Goal: Information Seeking & Learning: Learn about a topic

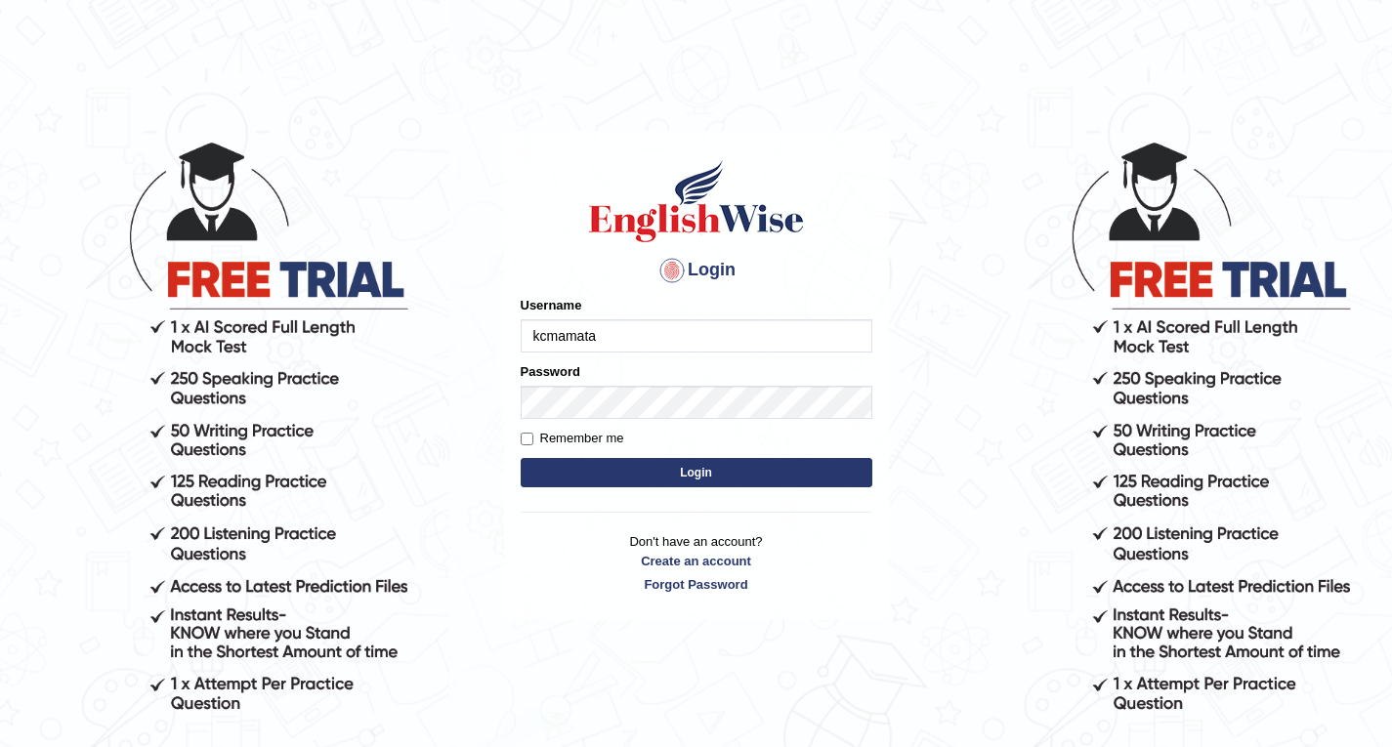
type input "kcmamata"
click at [615, 462] on button "Login" at bounding box center [697, 472] width 352 height 29
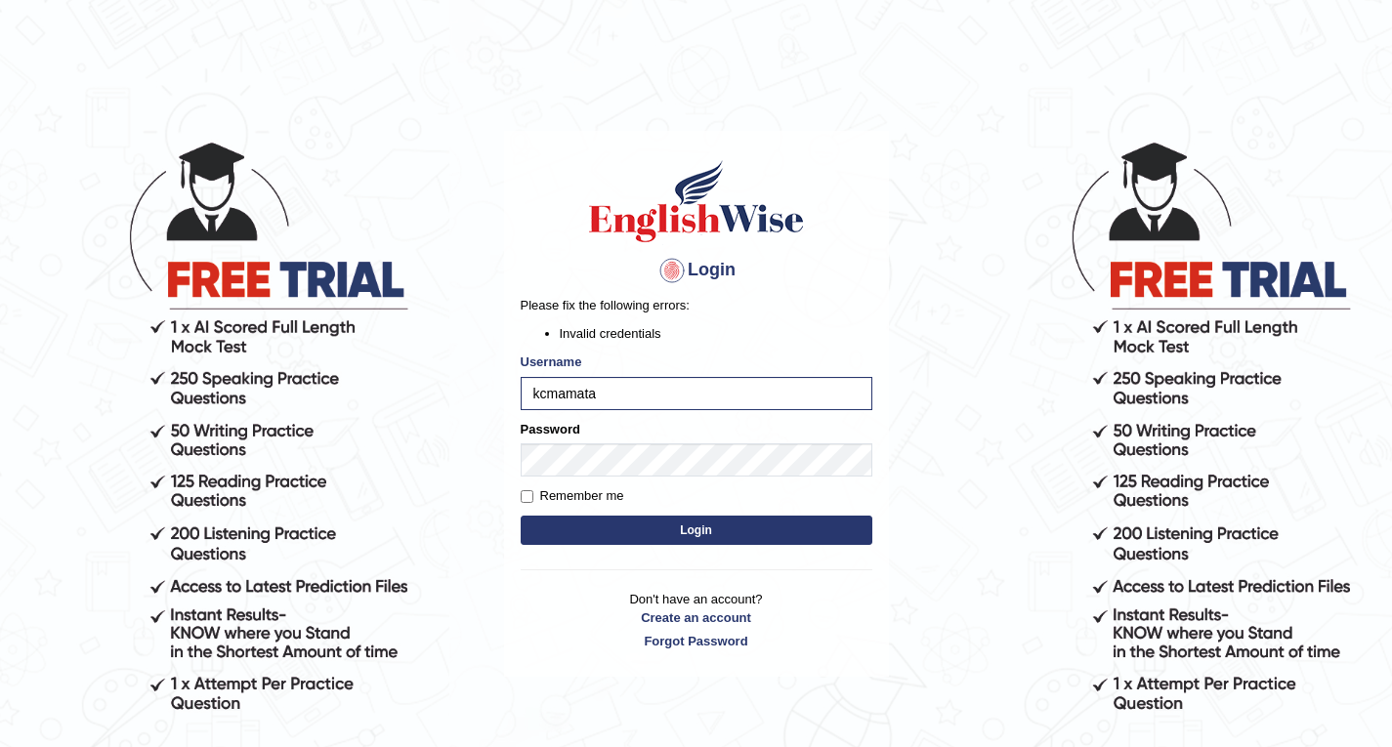
click at [643, 523] on button "Login" at bounding box center [697, 530] width 352 height 29
click at [693, 636] on link "Forgot Password" at bounding box center [697, 641] width 352 height 19
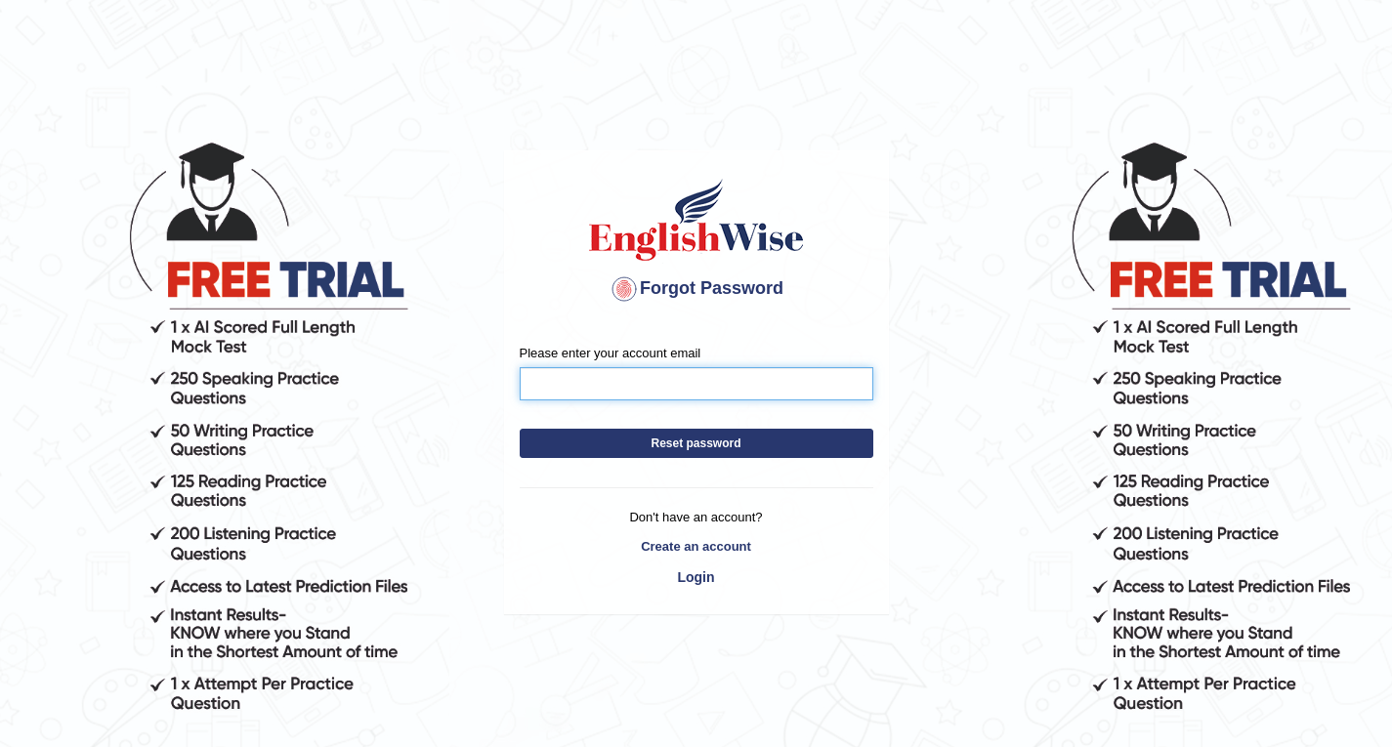
click at [652, 391] on input "Please enter your account email" at bounding box center [697, 383] width 354 height 33
click at [748, 442] on button "Reset password" at bounding box center [697, 443] width 354 height 29
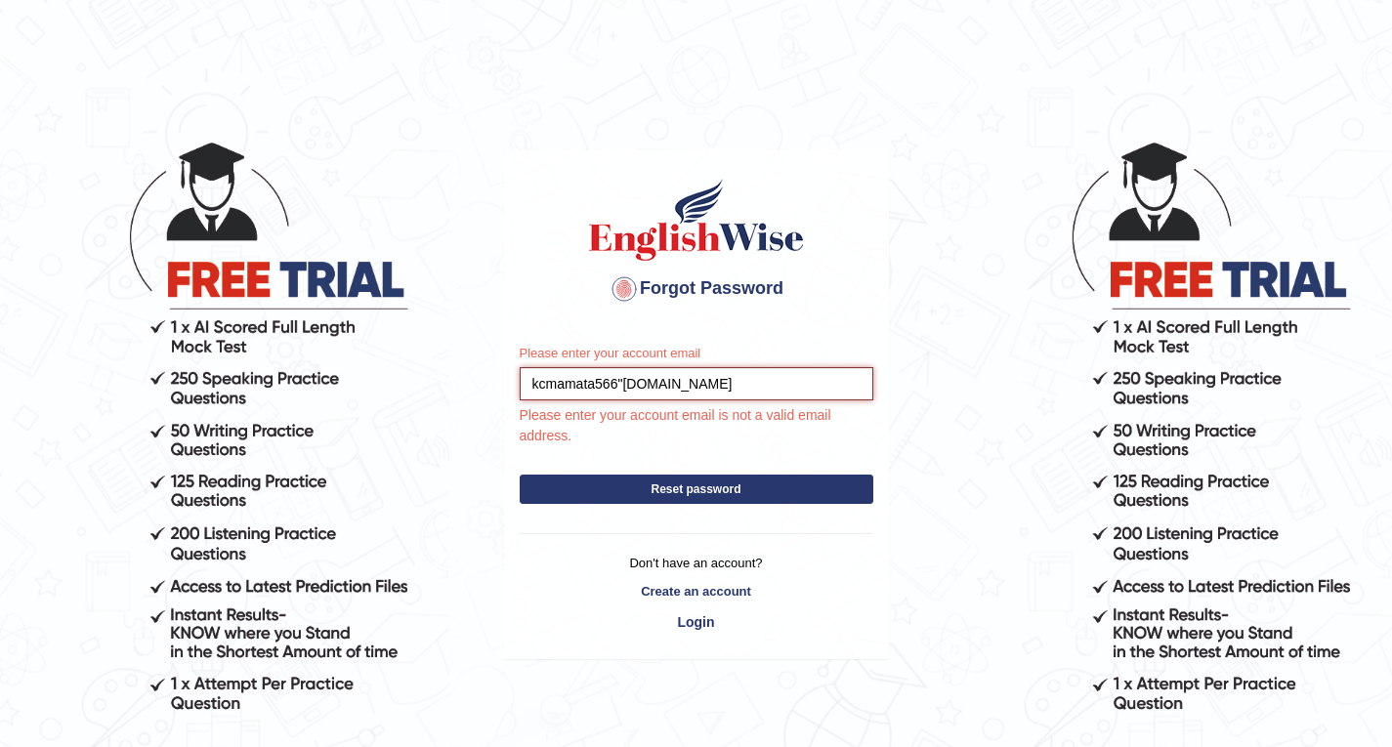
click at [626, 386] on input "kcmamata566"gmail.com" at bounding box center [697, 383] width 354 height 33
type input "kcmamata566@gmail.com"
click at [733, 478] on button "Reset password" at bounding box center [697, 489] width 354 height 29
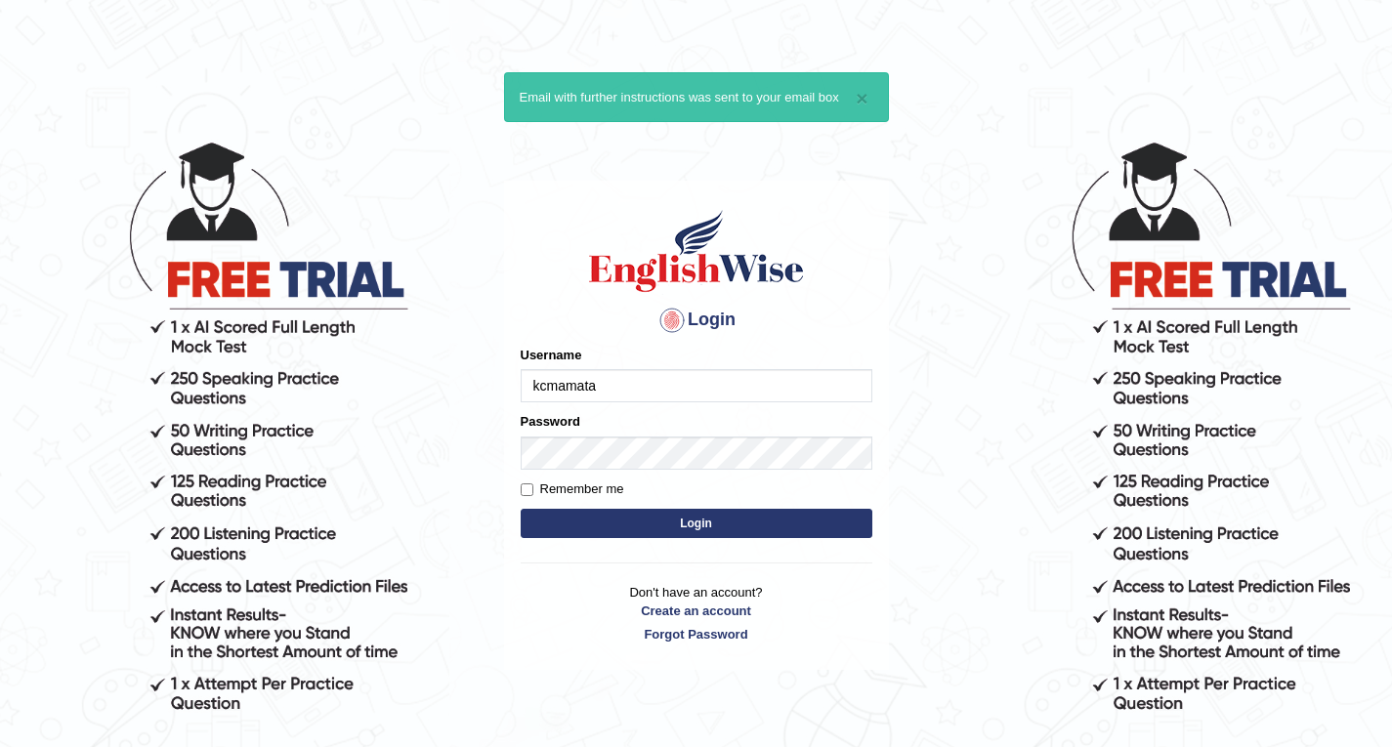
type input "kcmamata"
click at [677, 515] on button "Login" at bounding box center [697, 523] width 352 height 29
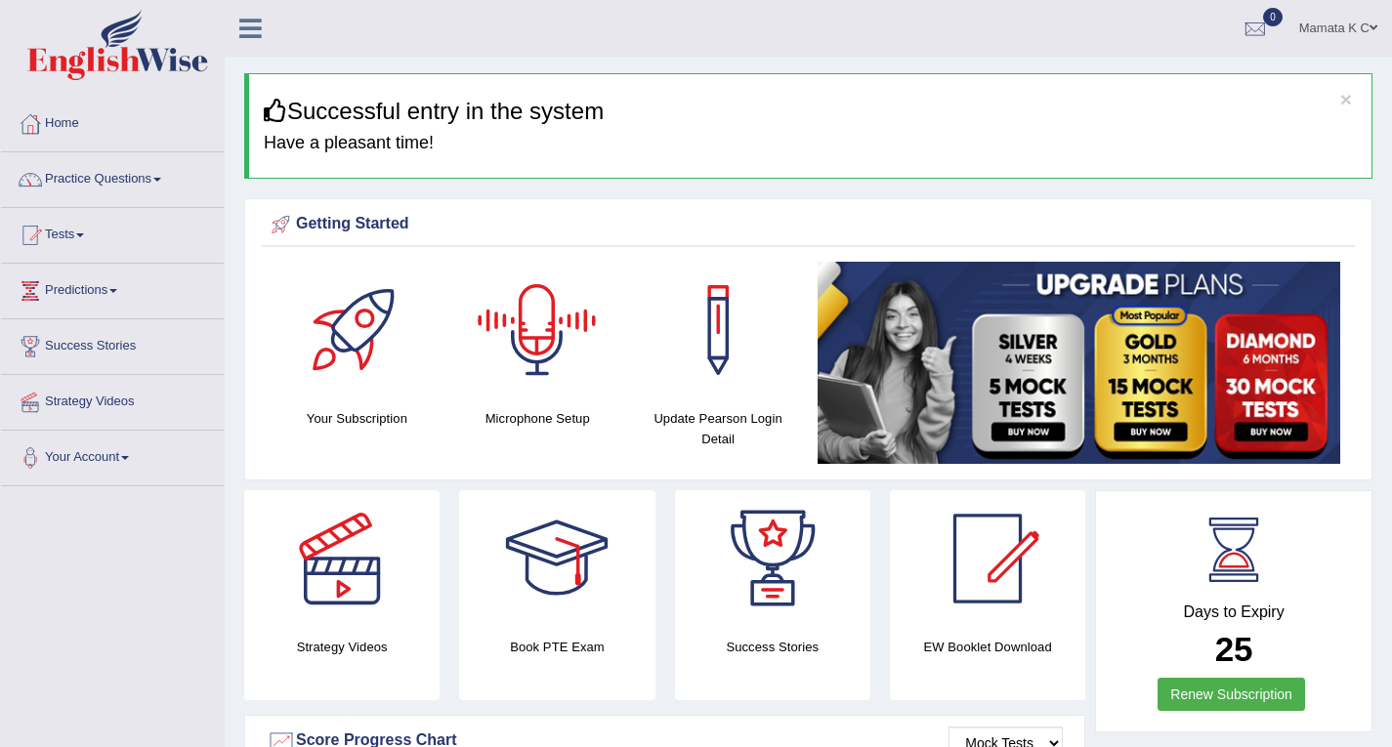
click at [528, 314] on div at bounding box center [537, 330] width 137 height 137
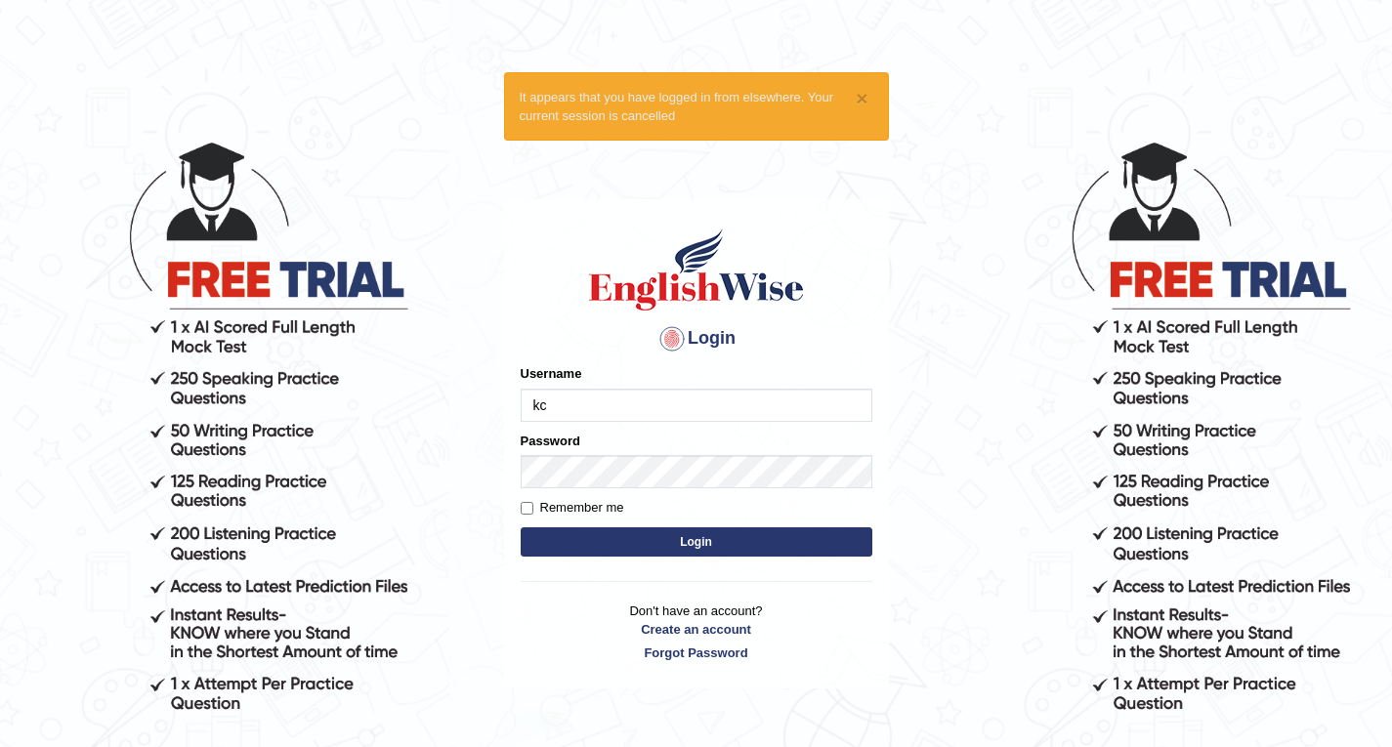
type input "kcmamata"
click at [599, 539] on button "Login" at bounding box center [697, 541] width 352 height 29
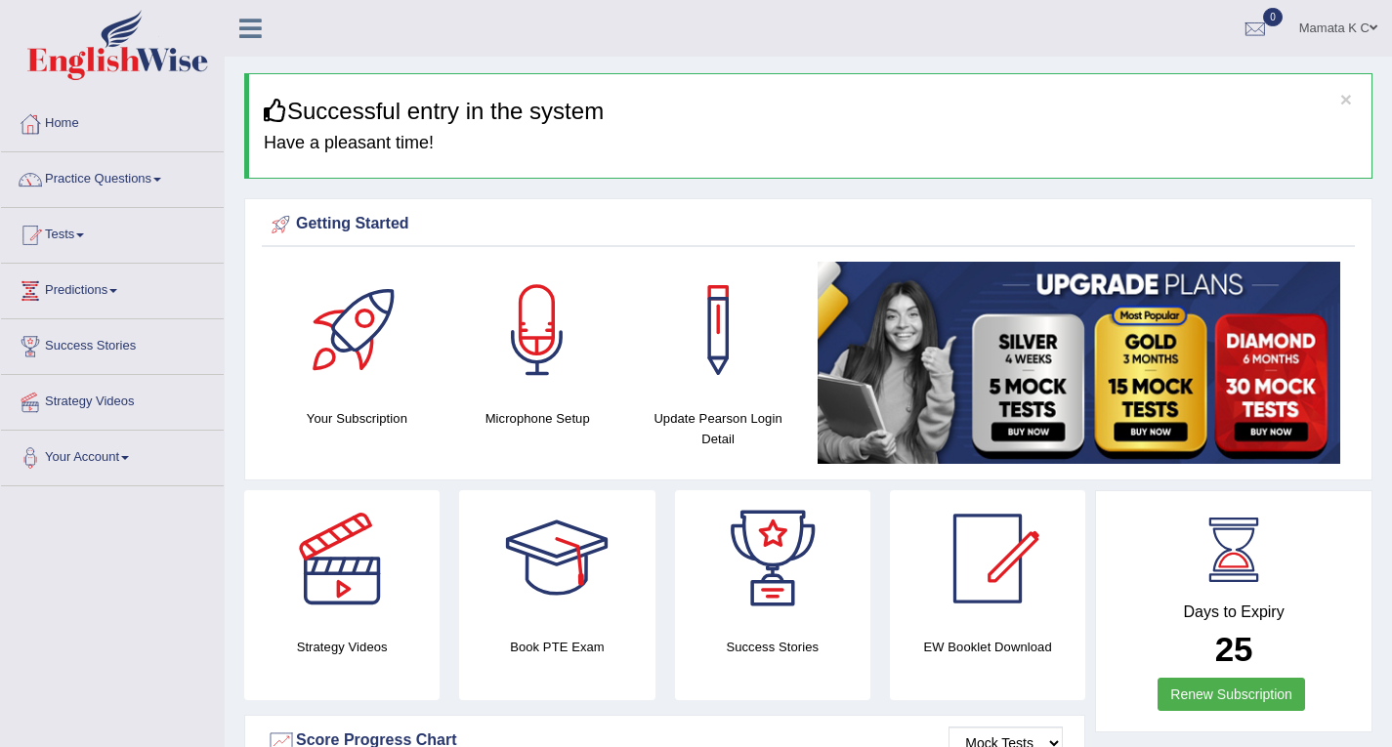
click at [573, 405] on div "Microphone Setup" at bounding box center [537, 345] width 161 height 167
click at [528, 321] on div at bounding box center [537, 330] width 137 height 137
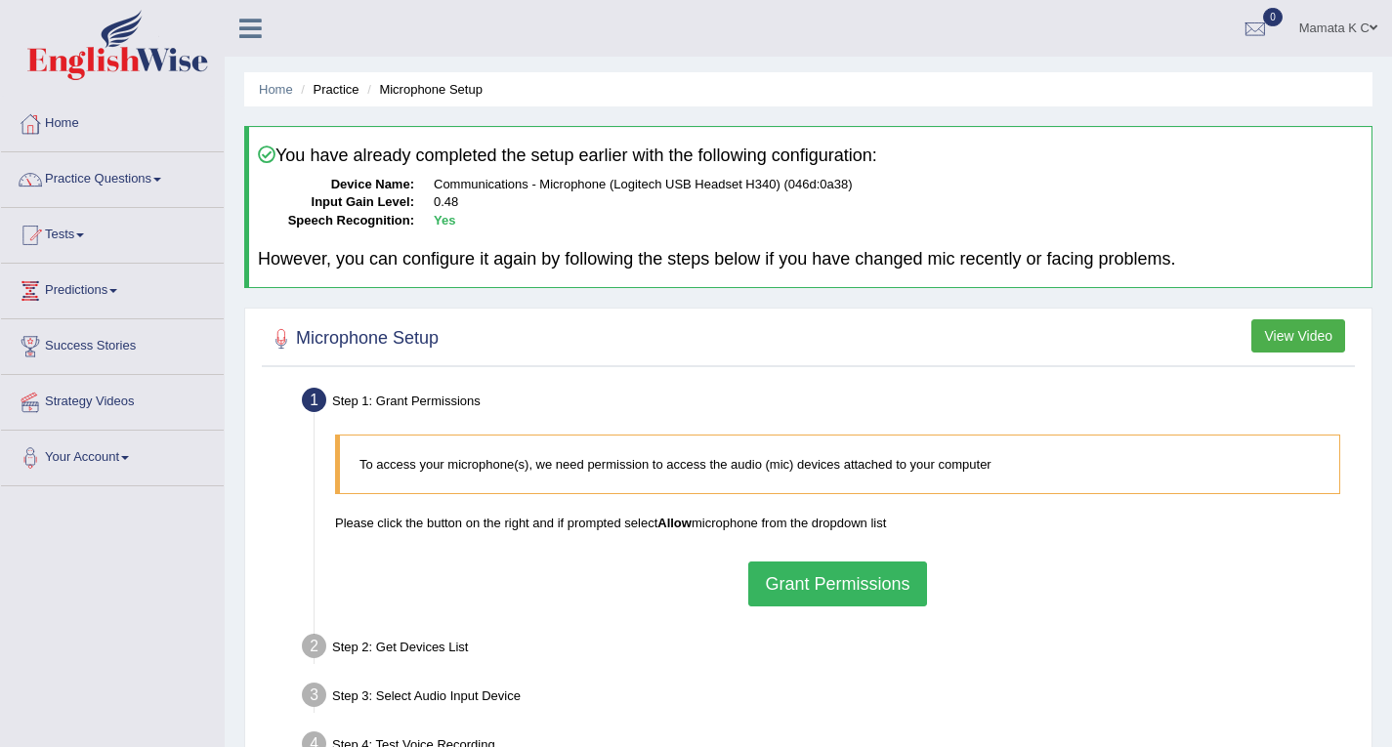
click at [839, 587] on button "Grant Permissions" at bounding box center [837, 584] width 178 height 45
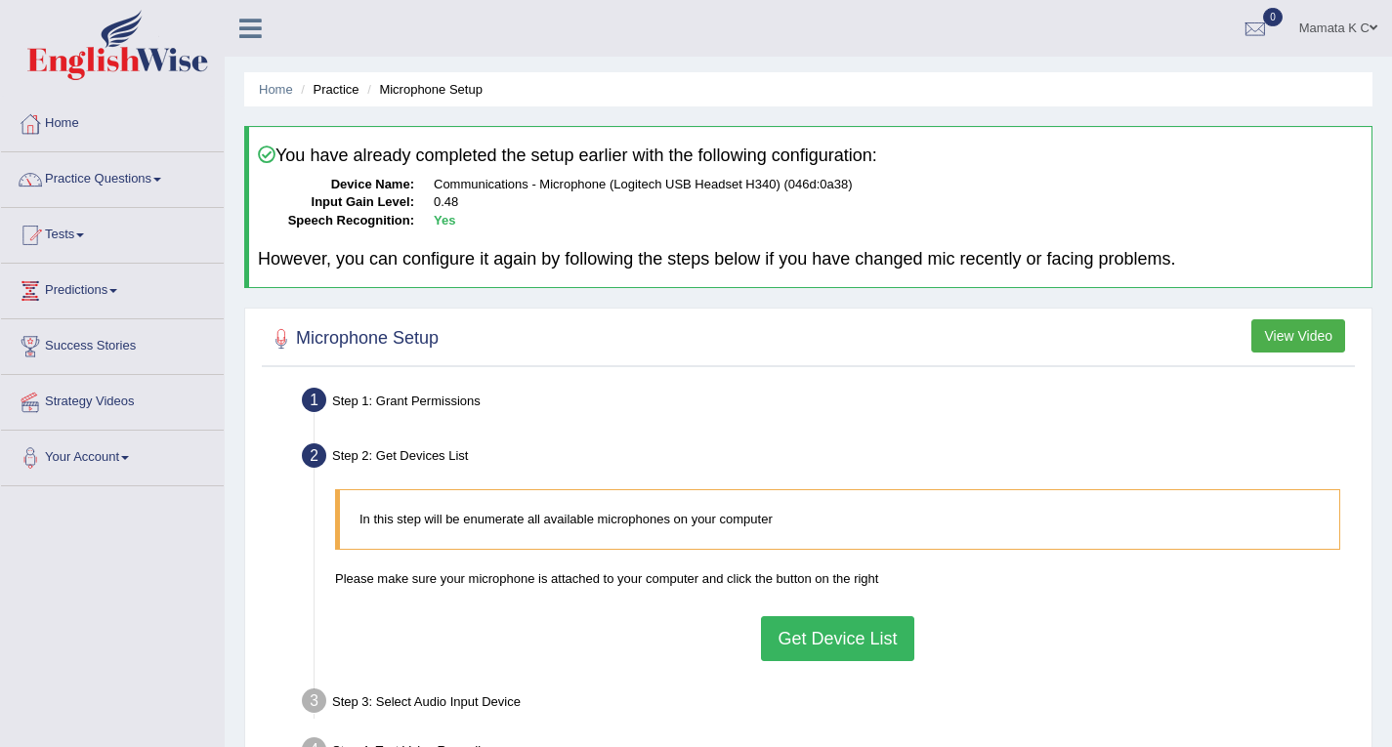
click at [853, 633] on button "Get Device List" at bounding box center [837, 638] width 152 height 45
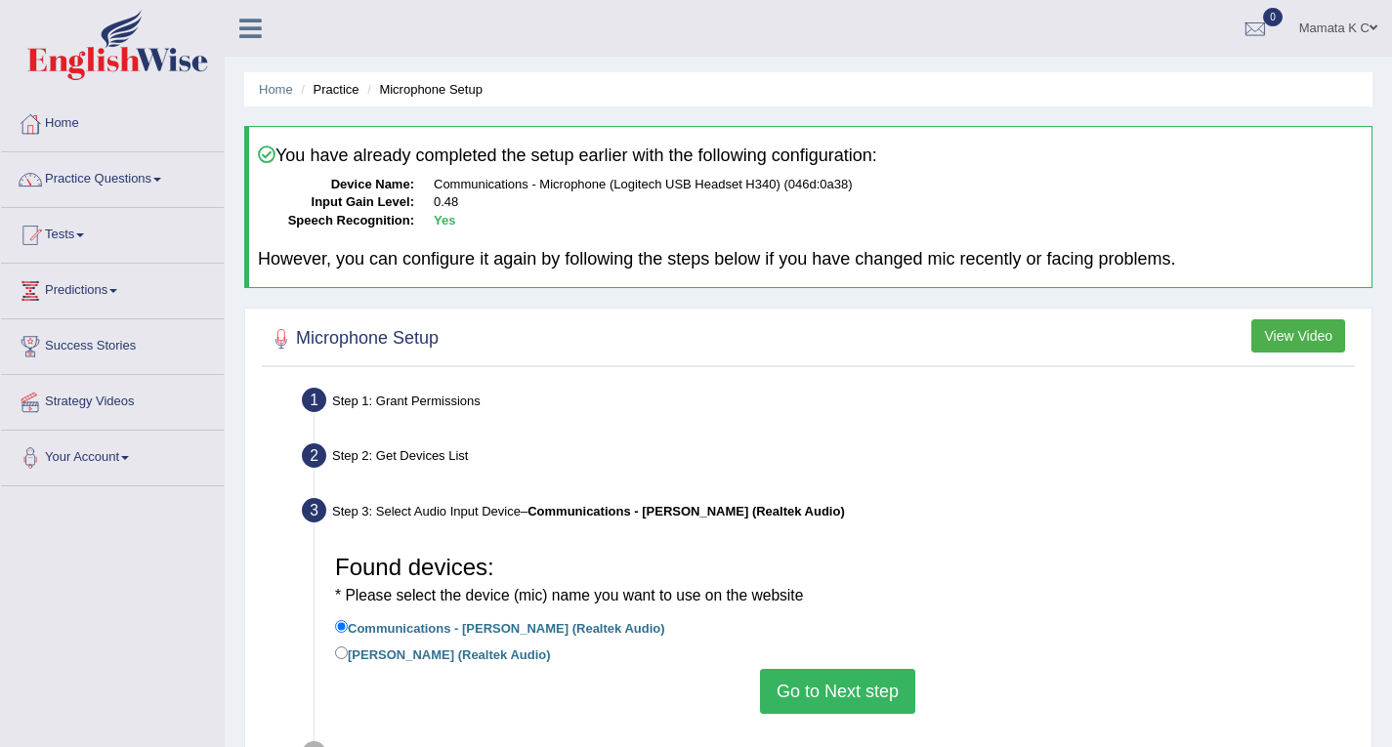
click at [875, 688] on button "Go to Next step" at bounding box center [837, 691] width 155 height 45
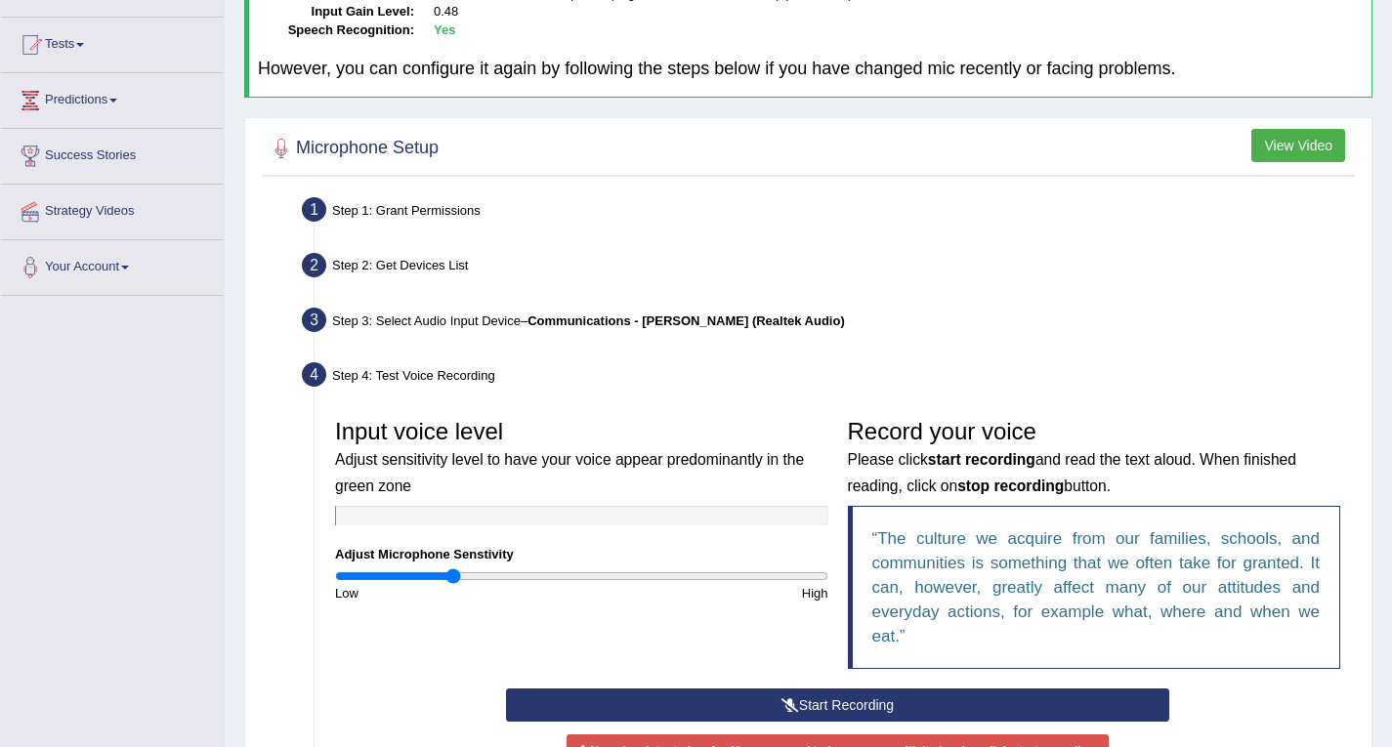
scroll to position [288, 0]
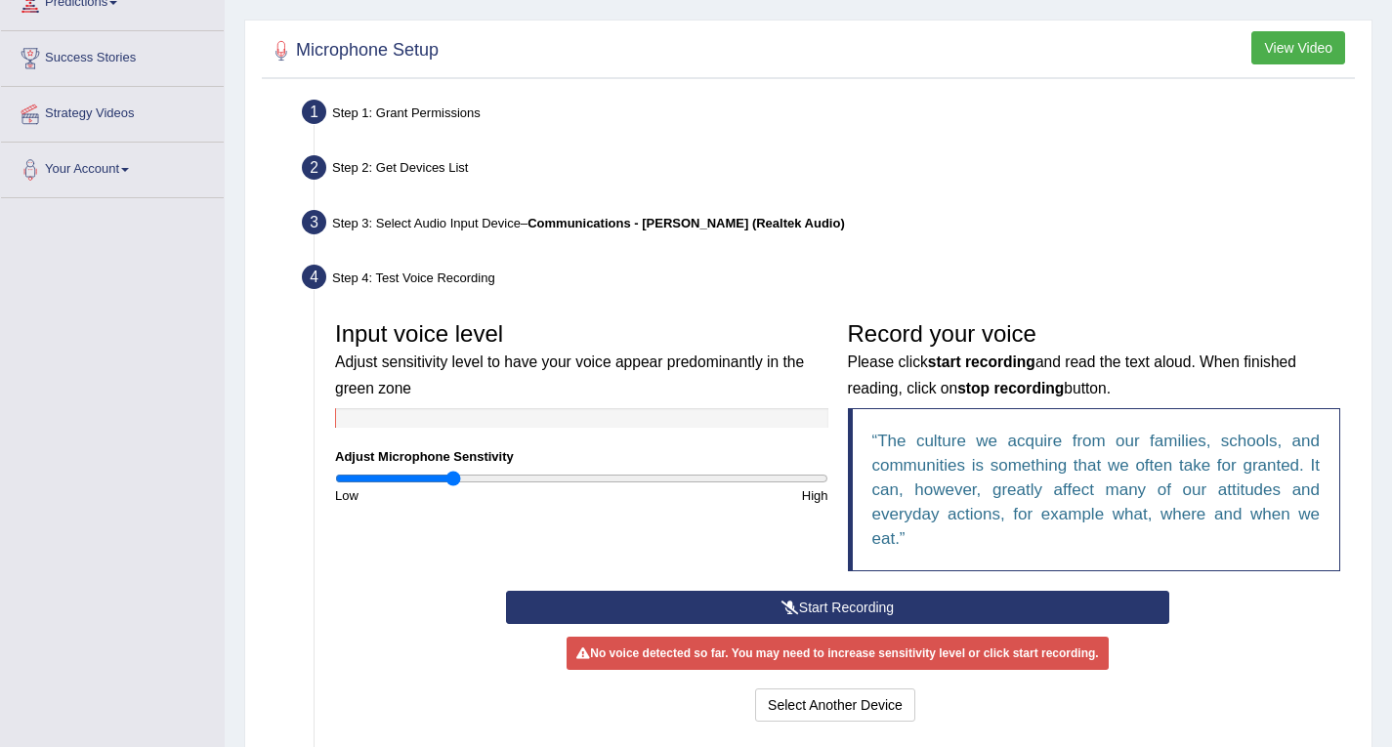
click at [874, 600] on button "Start Recording" at bounding box center [837, 607] width 663 height 33
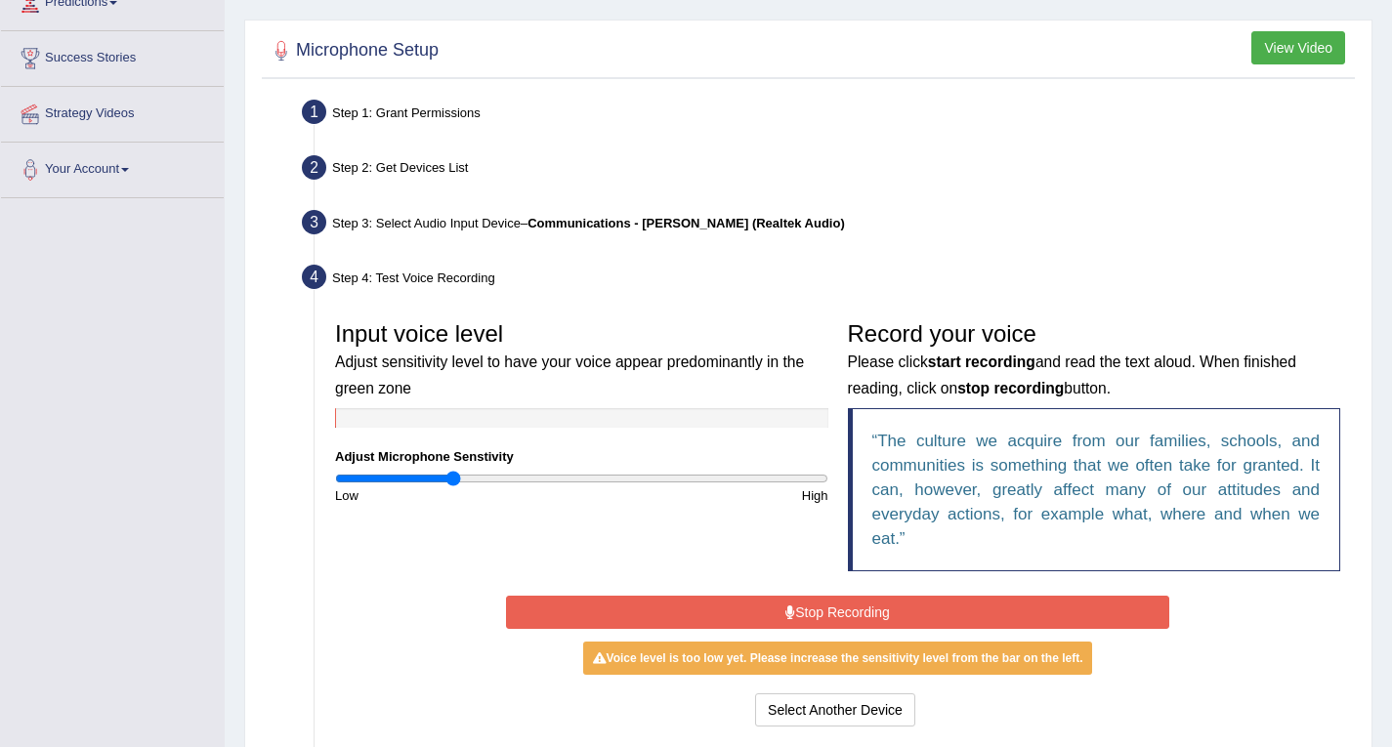
click at [912, 598] on button "Stop Recording" at bounding box center [837, 612] width 663 height 33
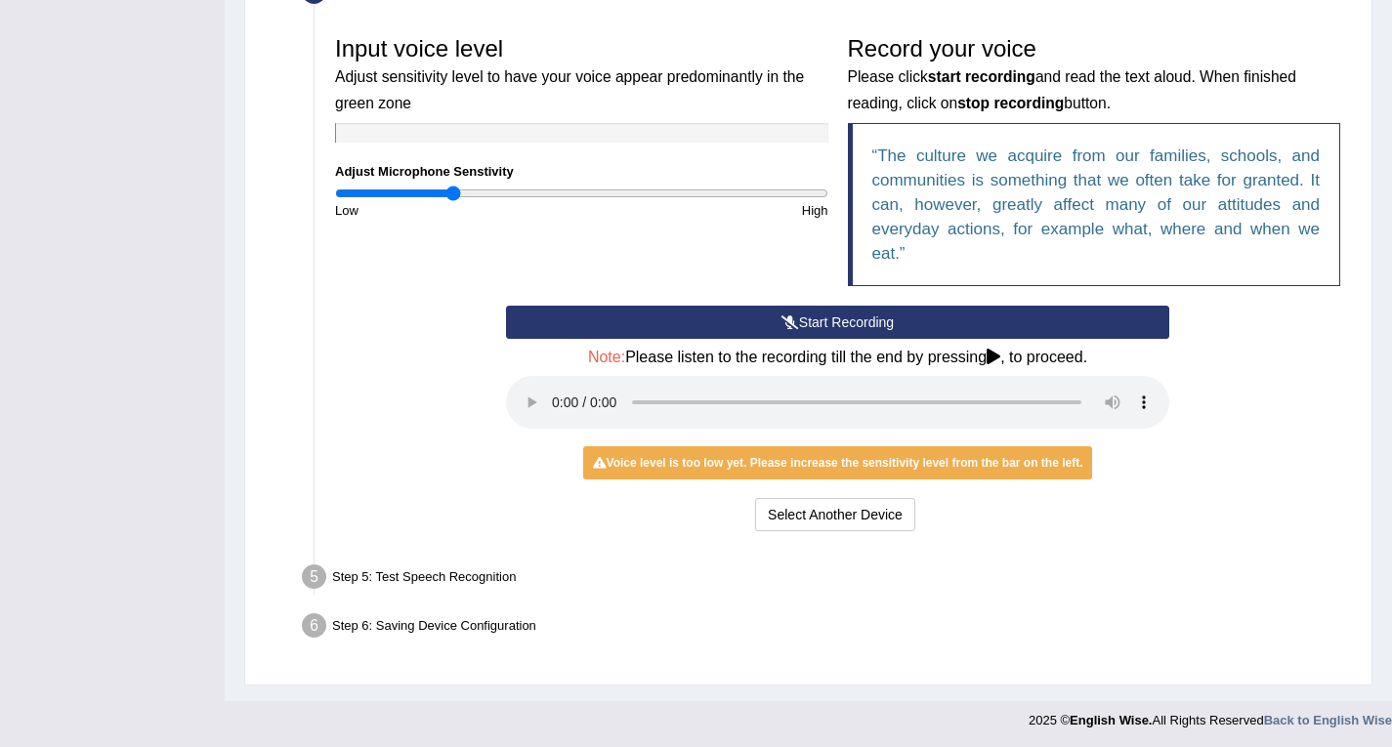
scroll to position [576, 0]
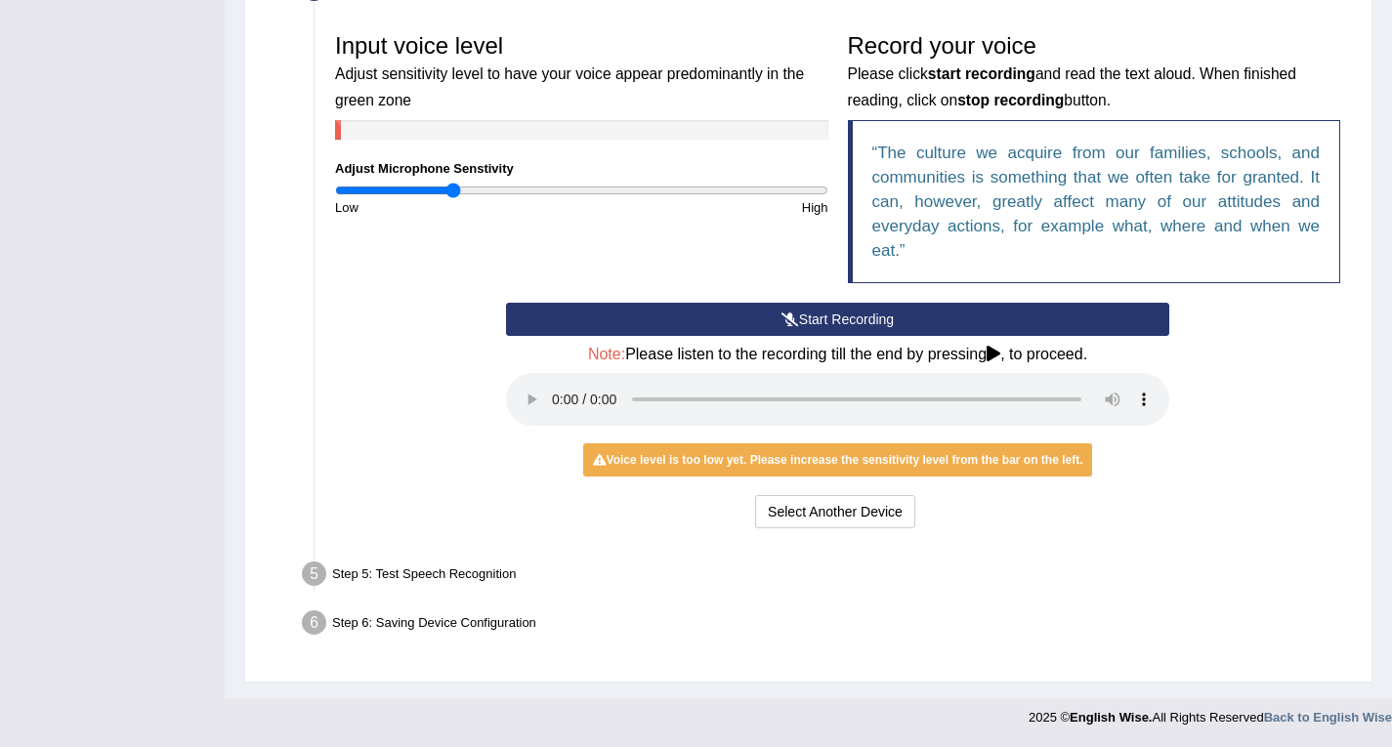
click at [484, 573] on div "Step 5: Test Speech Recognition" at bounding box center [828, 577] width 1070 height 43
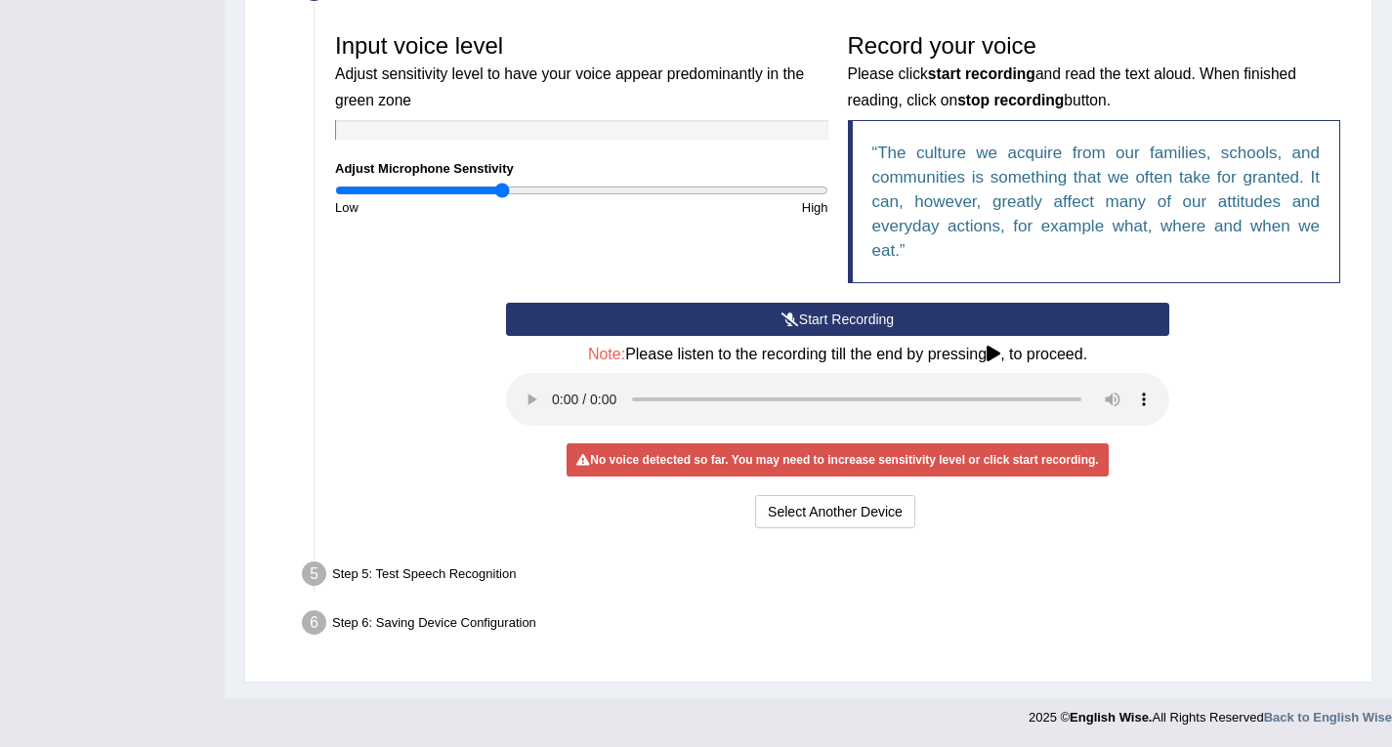
click at [503, 190] on input "range" at bounding box center [581, 191] width 493 height 16
click at [479, 189] on input "range" at bounding box center [581, 191] width 493 height 16
click at [535, 188] on input "range" at bounding box center [581, 191] width 493 height 16
click at [580, 189] on input "range" at bounding box center [581, 191] width 493 height 16
click at [368, 193] on input "range" at bounding box center [581, 191] width 493 height 16
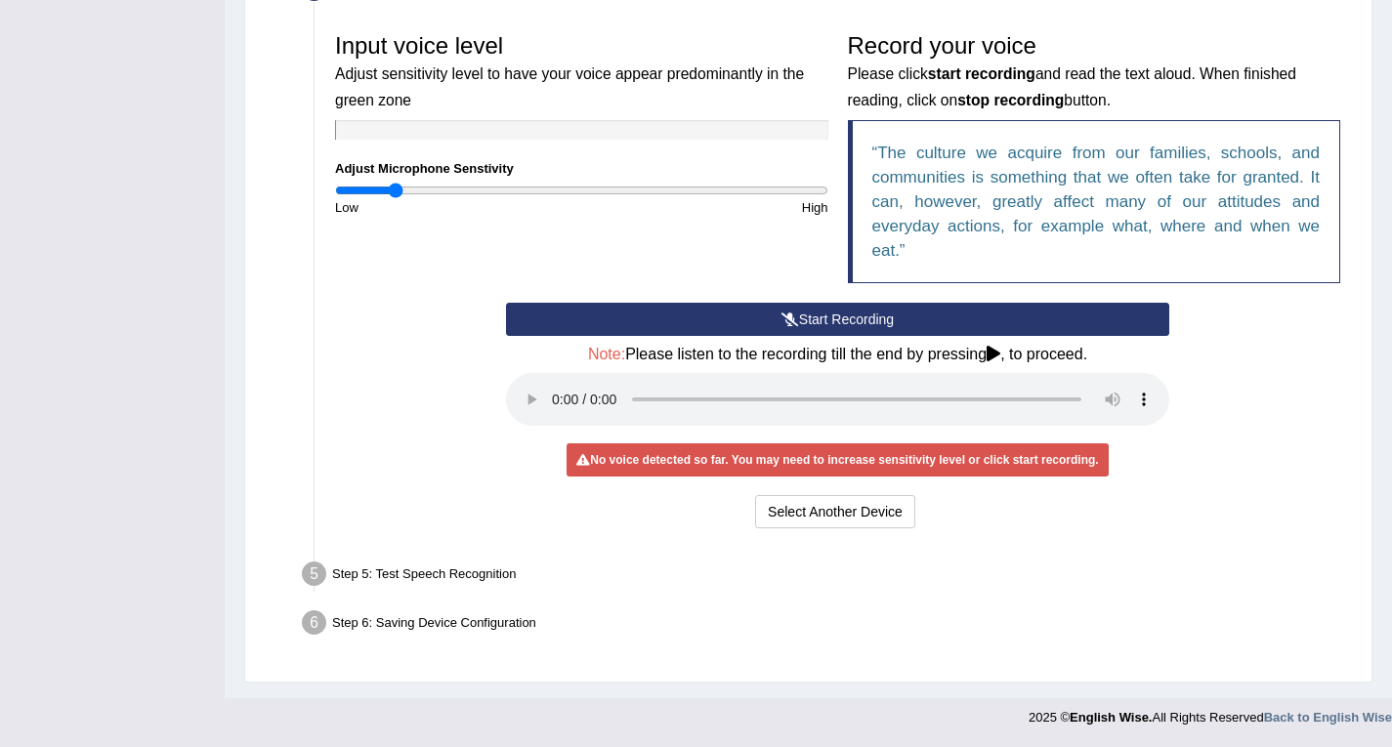
click at [394, 189] on input "range" at bounding box center [581, 191] width 493 height 16
click at [435, 189] on input "range" at bounding box center [581, 191] width 493 height 16
click at [488, 575] on div "Step 5: Test Speech Recognition" at bounding box center [828, 577] width 1070 height 43
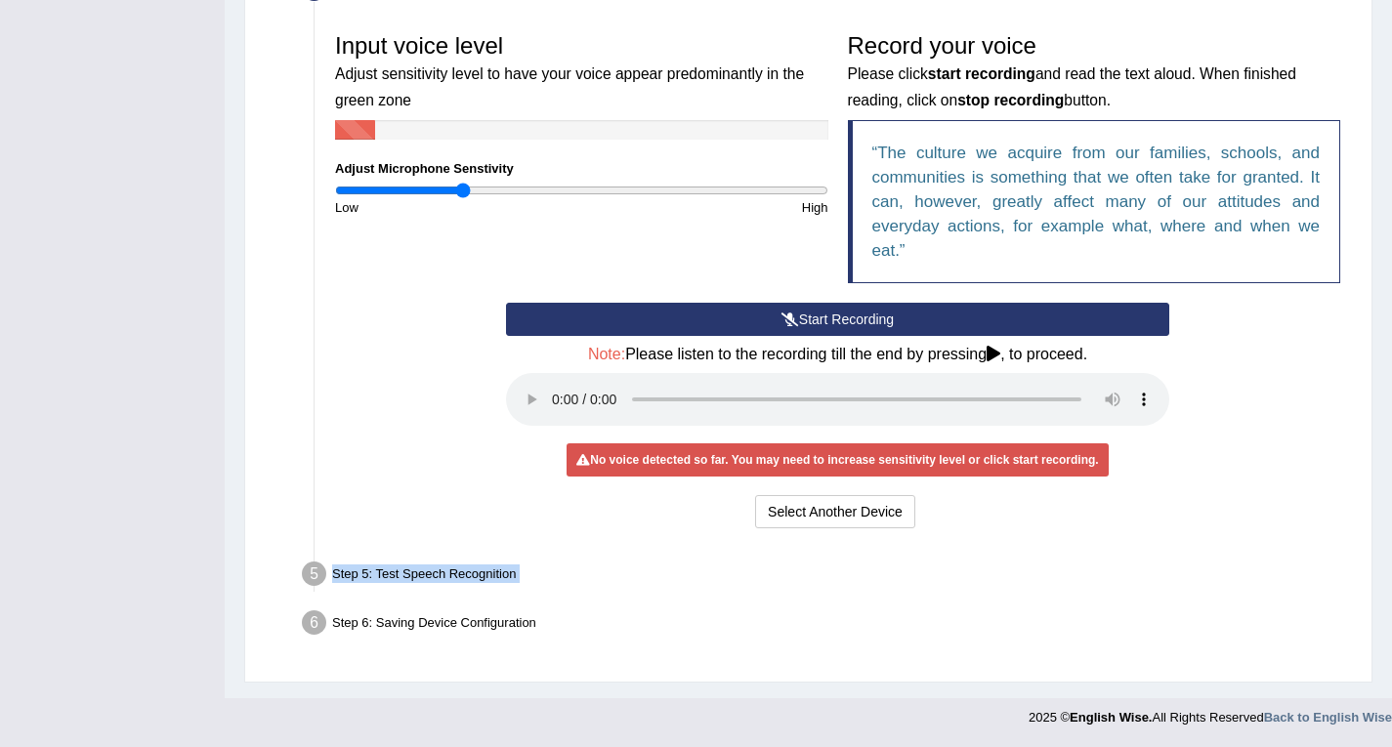
click at [462, 187] on input "range" at bounding box center [581, 191] width 493 height 16
type input "0.62"
click at [488, 189] on input "range" at bounding box center [581, 191] width 493 height 16
click at [886, 323] on button "Start Recording" at bounding box center [837, 319] width 663 height 33
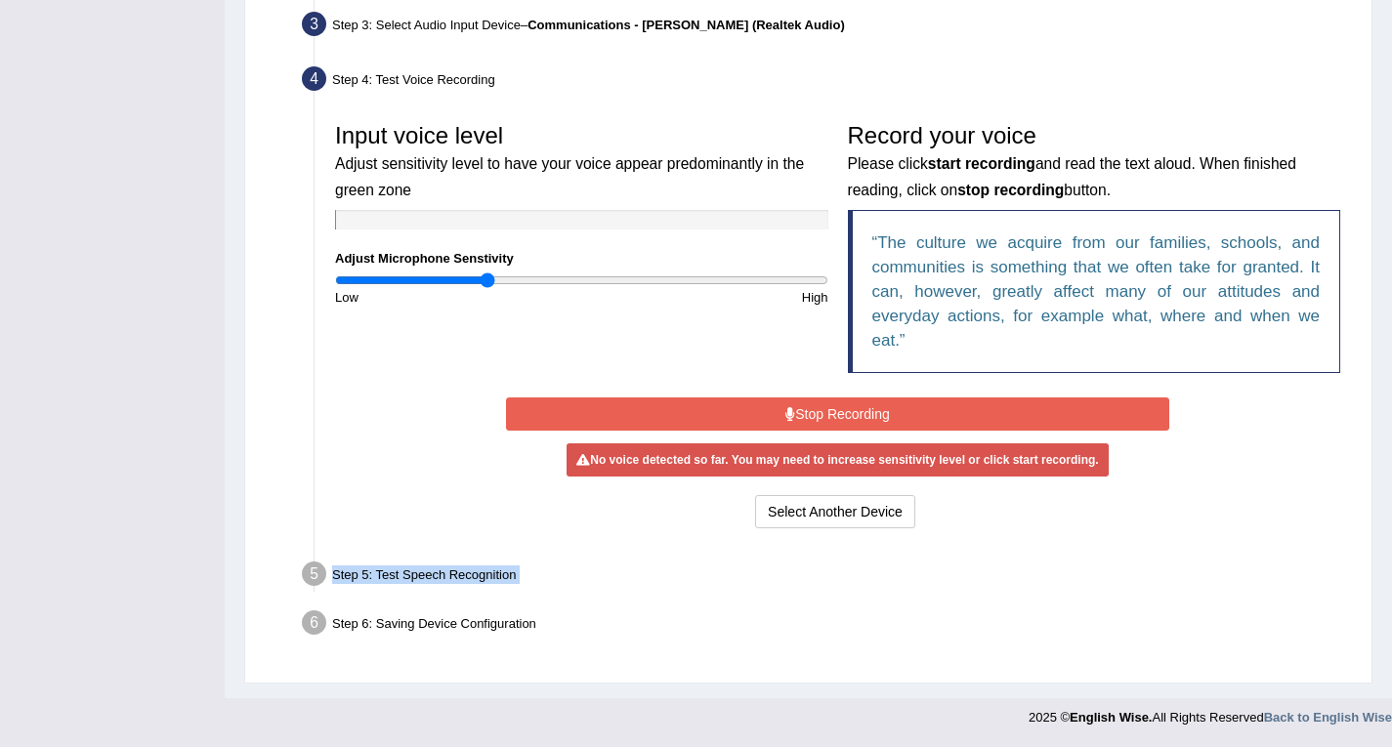
scroll to position [486, 0]
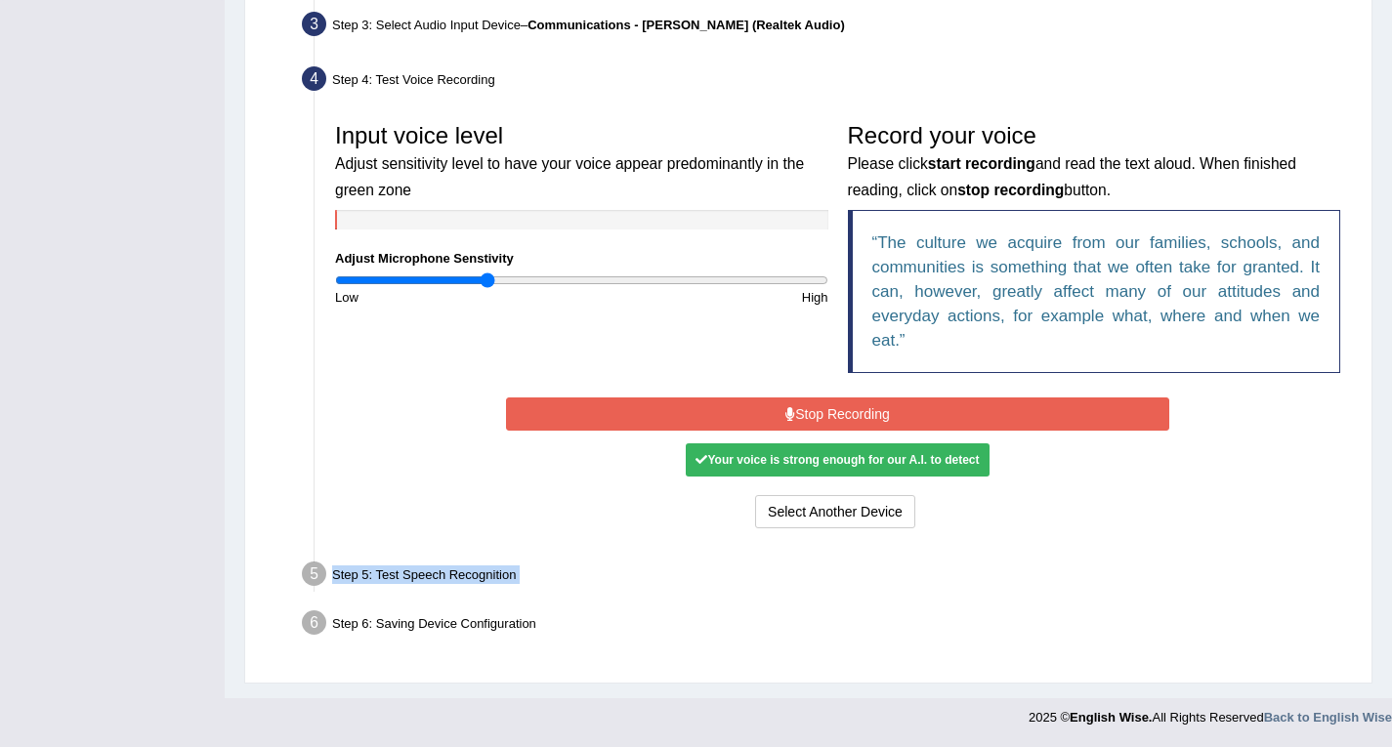
click at [447, 572] on div "Step 5: Test Speech Recognition" at bounding box center [828, 577] width 1070 height 43
click at [468, 616] on div "Step 6: Saving Device Configuration" at bounding box center [828, 626] width 1070 height 43
click at [420, 623] on div "Step 6: Saving Device Configuration" at bounding box center [828, 626] width 1070 height 43
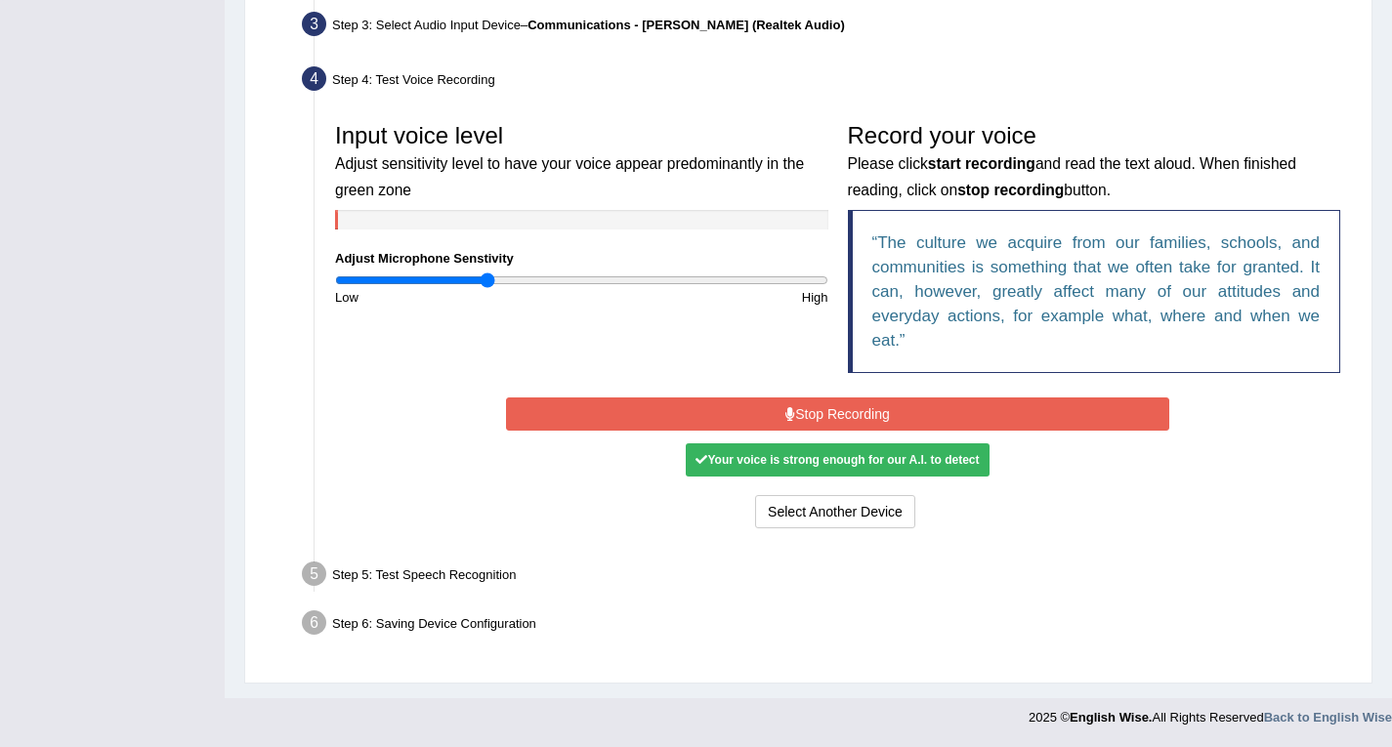
click at [465, 577] on div "Step 5: Test Speech Recognition" at bounding box center [828, 577] width 1070 height 43
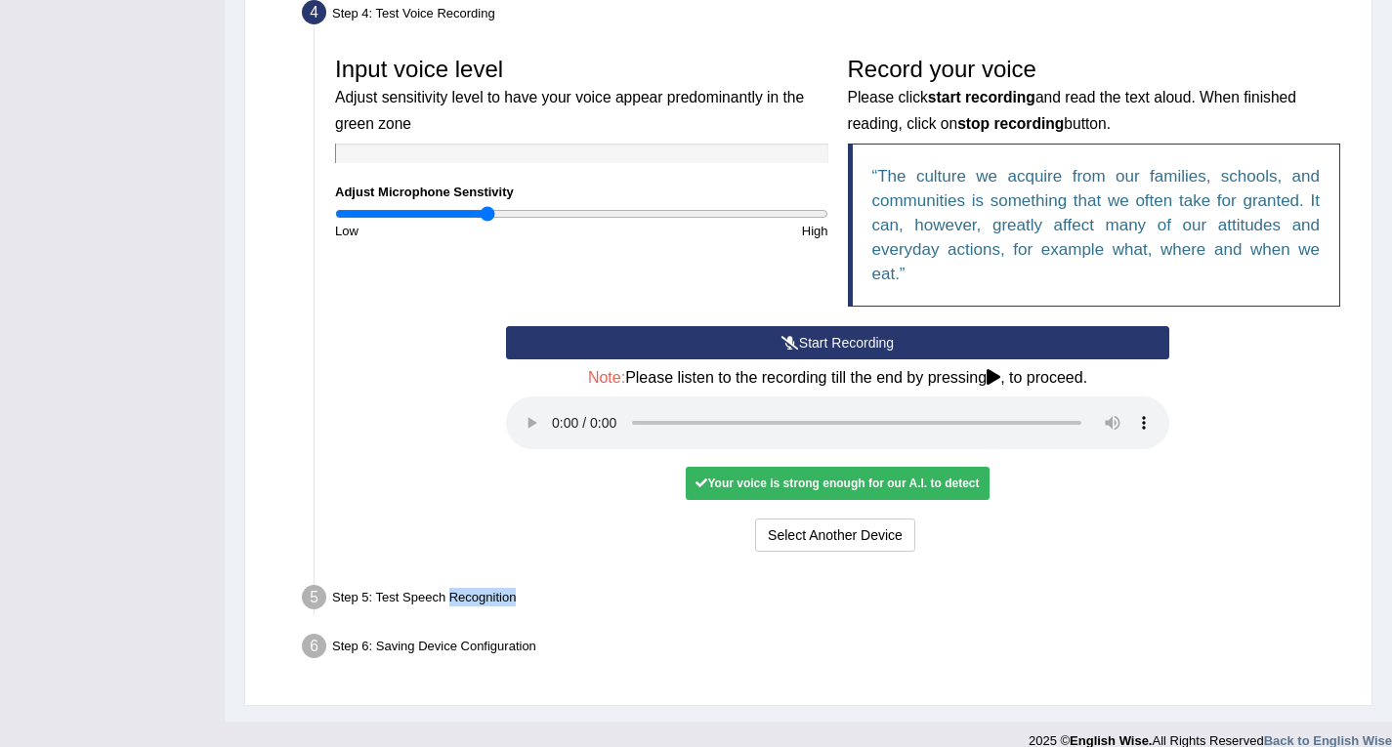
scroll to position [576, 0]
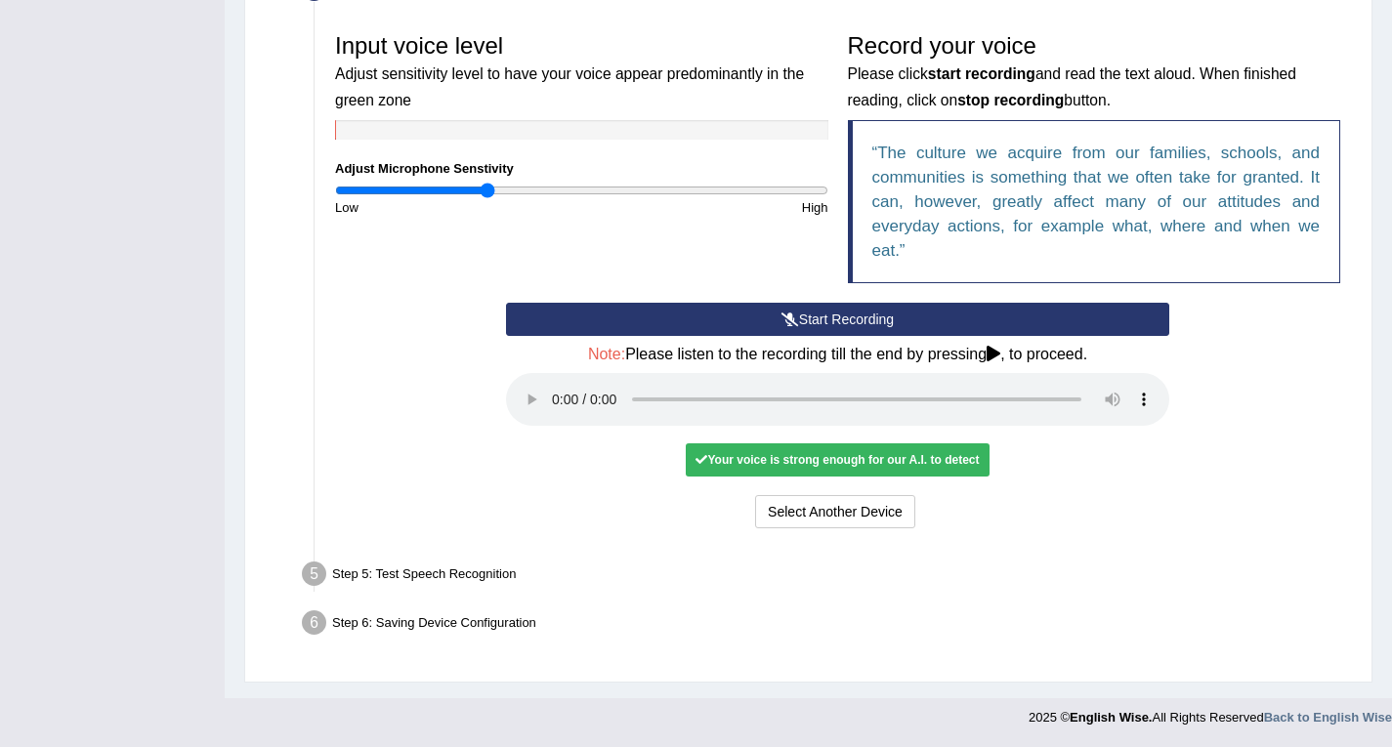
click at [399, 576] on div "Step 5: Test Speech Recognition" at bounding box center [828, 577] width 1070 height 43
click at [469, 635] on div "Step 6: Saving Device Configuration" at bounding box center [828, 626] width 1070 height 43
click at [464, 625] on div "Step 6: Saving Device Configuration" at bounding box center [828, 626] width 1070 height 43
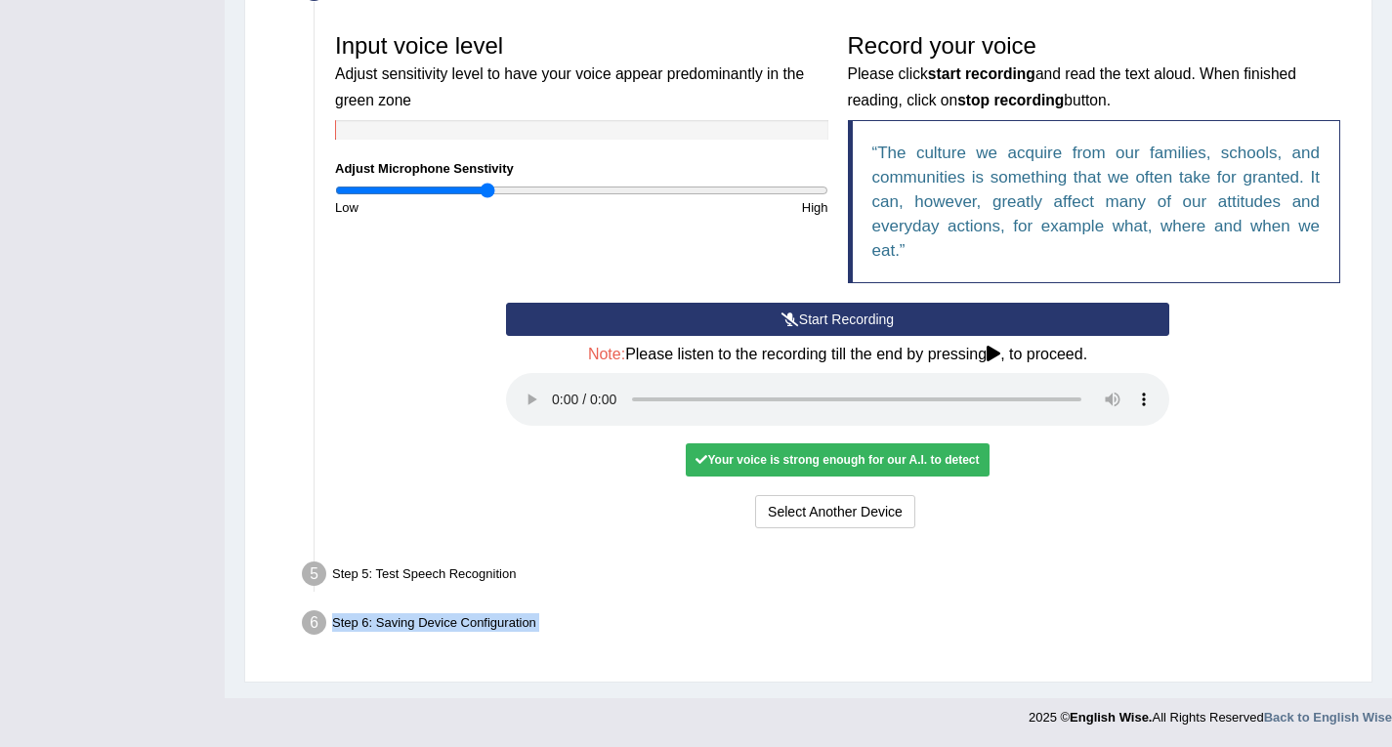
click at [464, 625] on div "Step 6: Saving Device Configuration" at bounding box center [828, 626] width 1070 height 43
click at [463, 575] on div "Step 5: Test Speech Recognition" at bounding box center [828, 577] width 1070 height 43
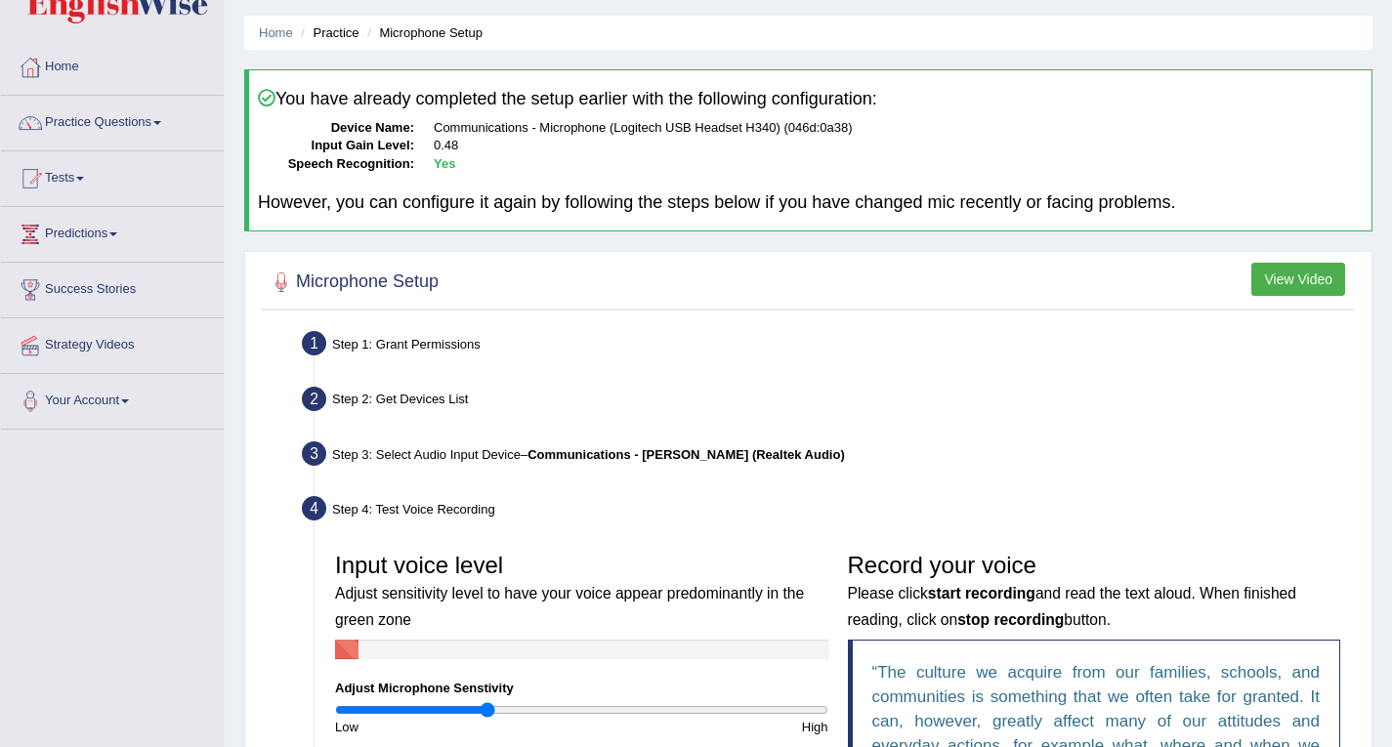
scroll to position [0, 0]
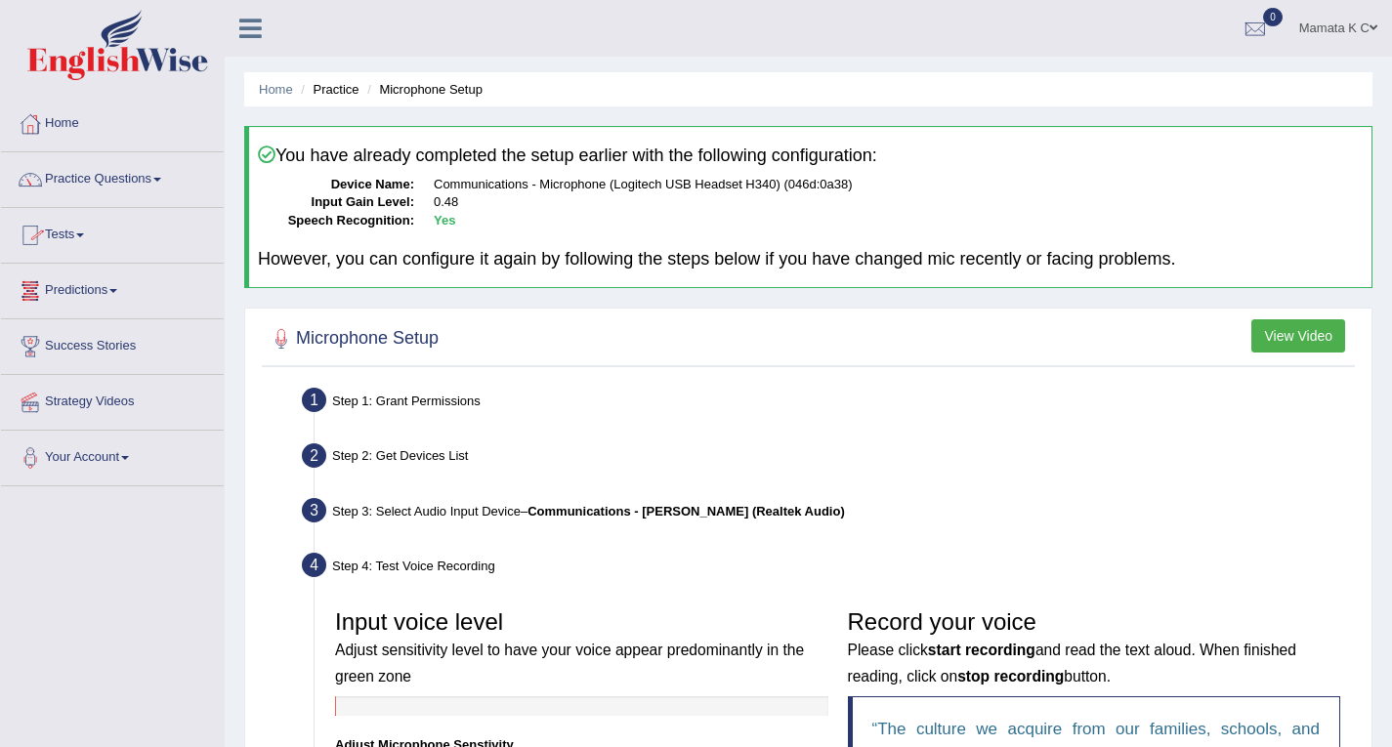
click at [348, 88] on li "Practice" at bounding box center [327, 89] width 63 height 19
click at [401, 87] on li "Microphone Setup" at bounding box center [422, 89] width 120 height 19
click at [169, 174] on link "Practice Questions" at bounding box center [112, 176] width 223 height 49
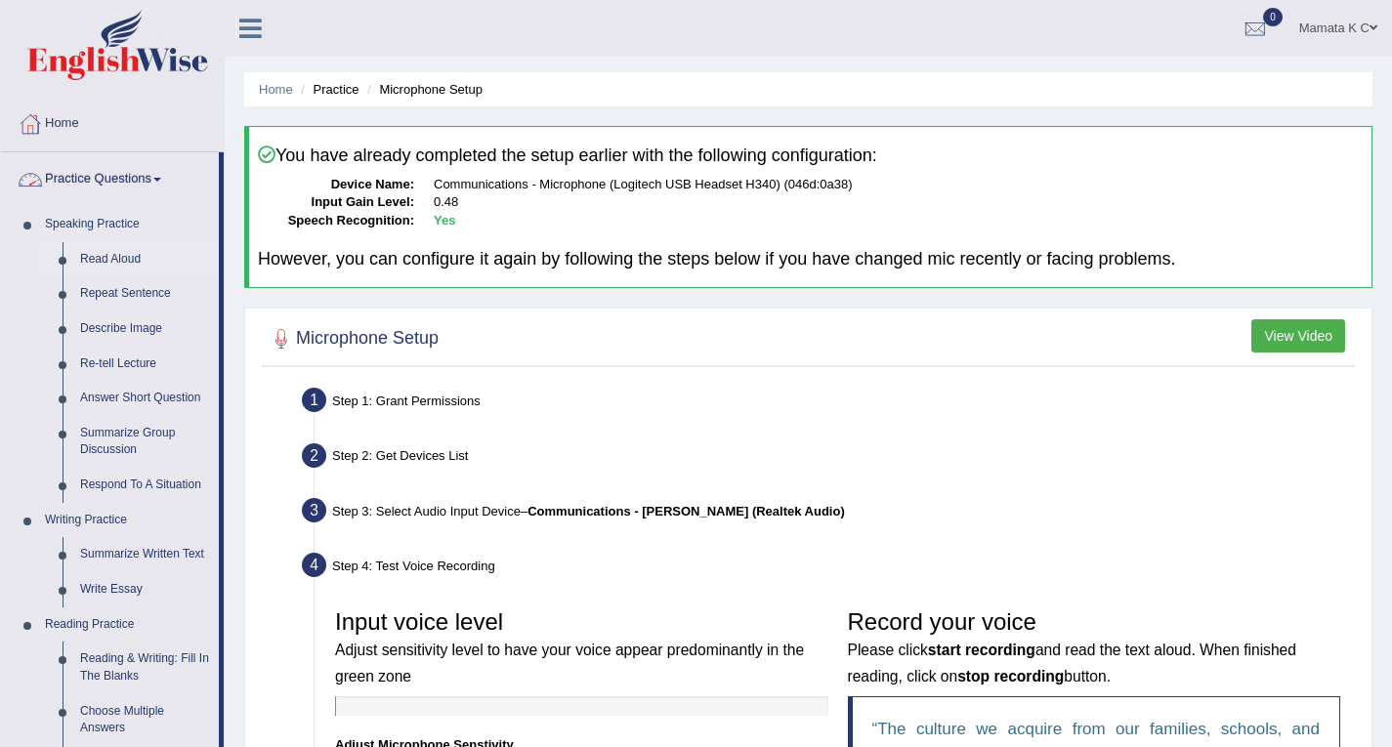
click at [122, 253] on link "Read Aloud" at bounding box center [144, 259] width 147 height 35
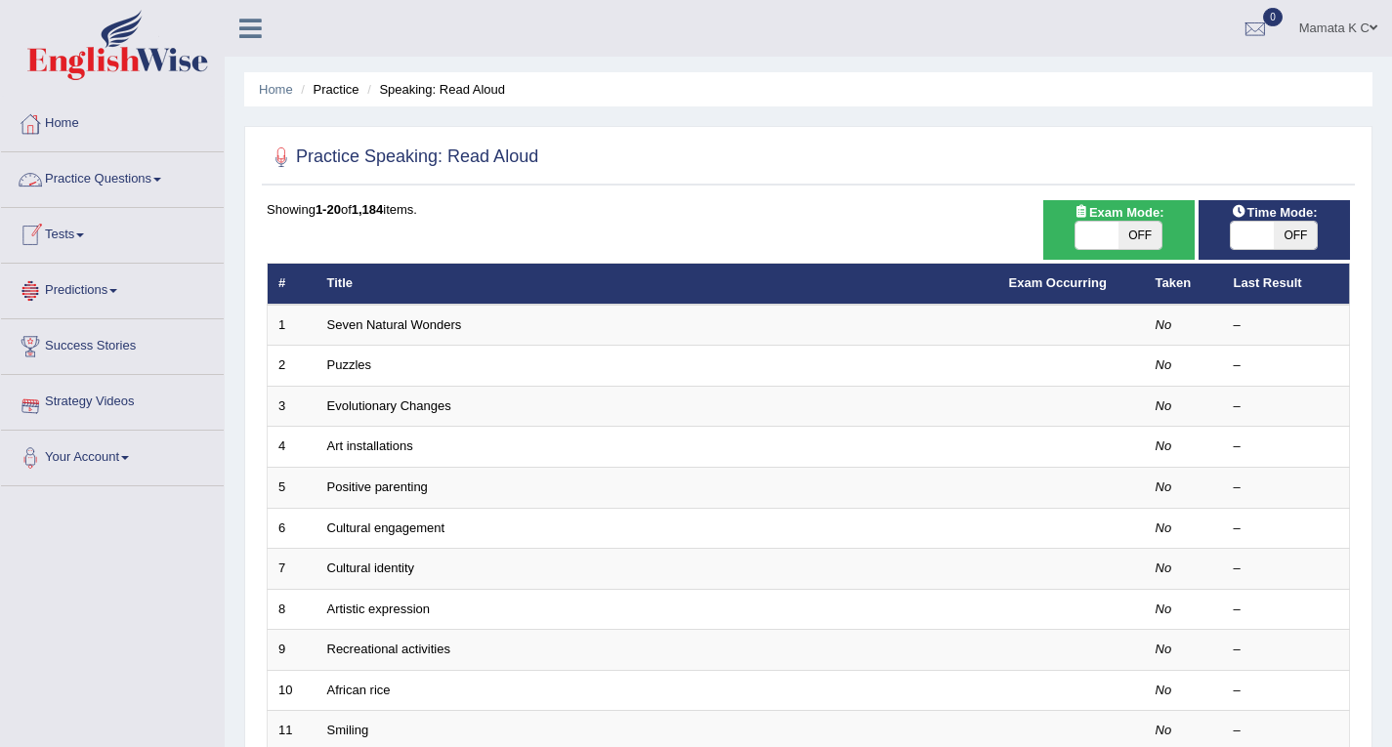
click at [87, 224] on link "Tests" at bounding box center [112, 232] width 223 height 49
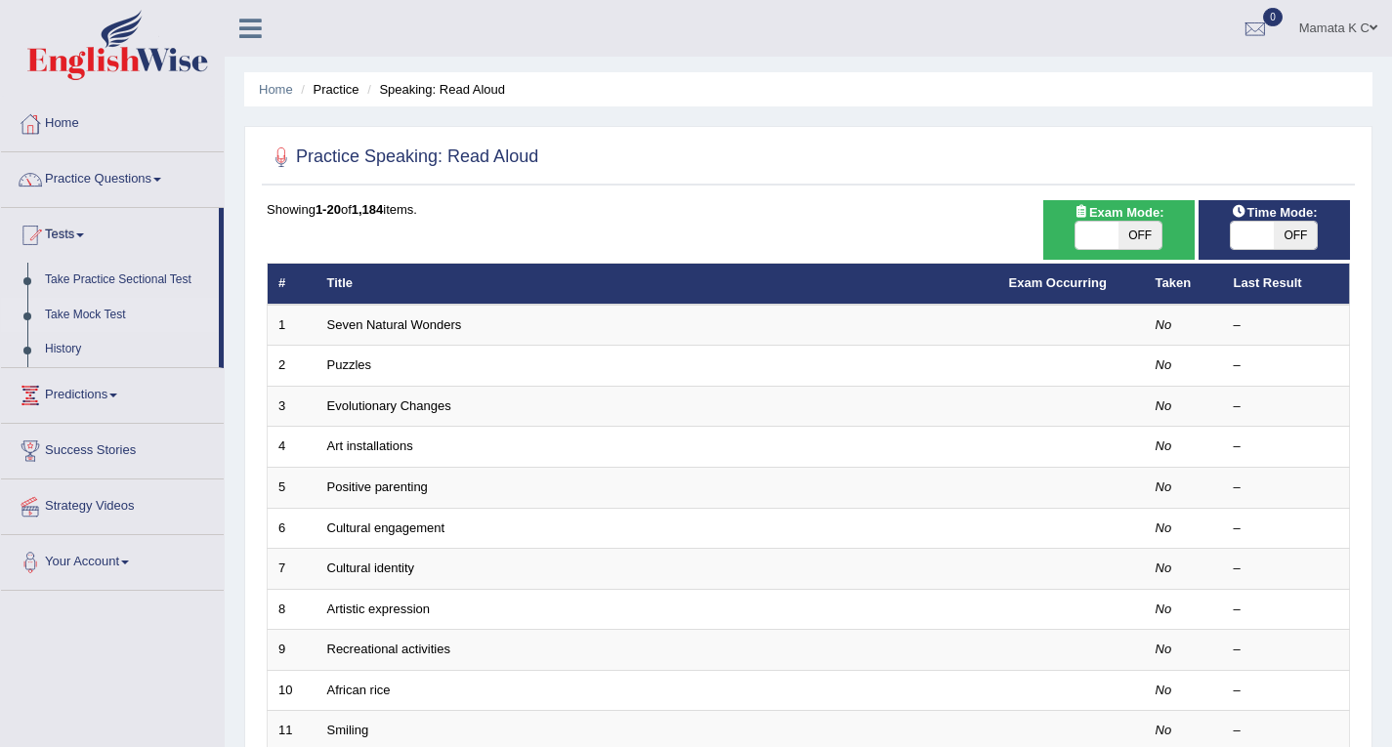
click at [99, 308] on link "Take Mock Test" at bounding box center [127, 315] width 183 height 35
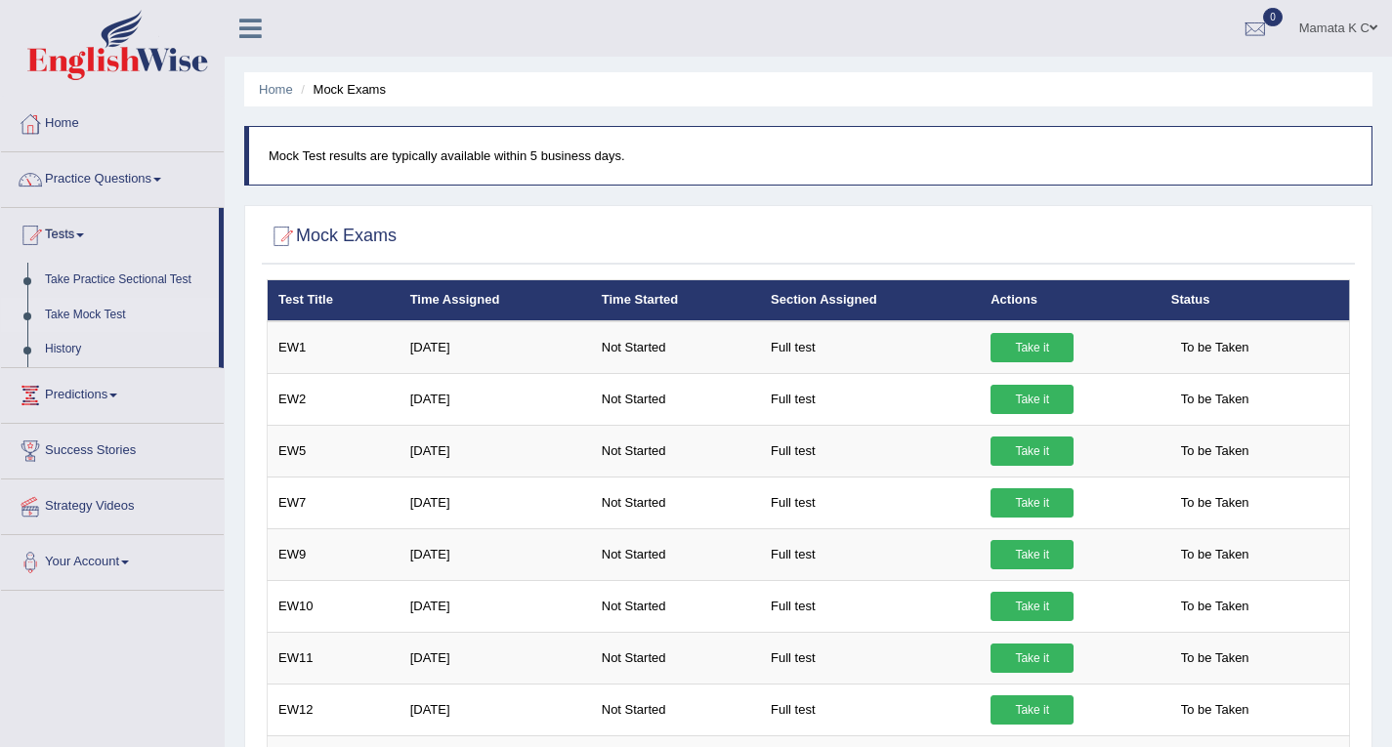
click at [1391, 114] on html "Toggle navigation Home Practice Questions Speaking Practice Read Aloud Repeat S…" at bounding box center [696, 373] width 1392 height 747
click at [107, 174] on link "Practice Questions" at bounding box center [112, 176] width 223 height 49
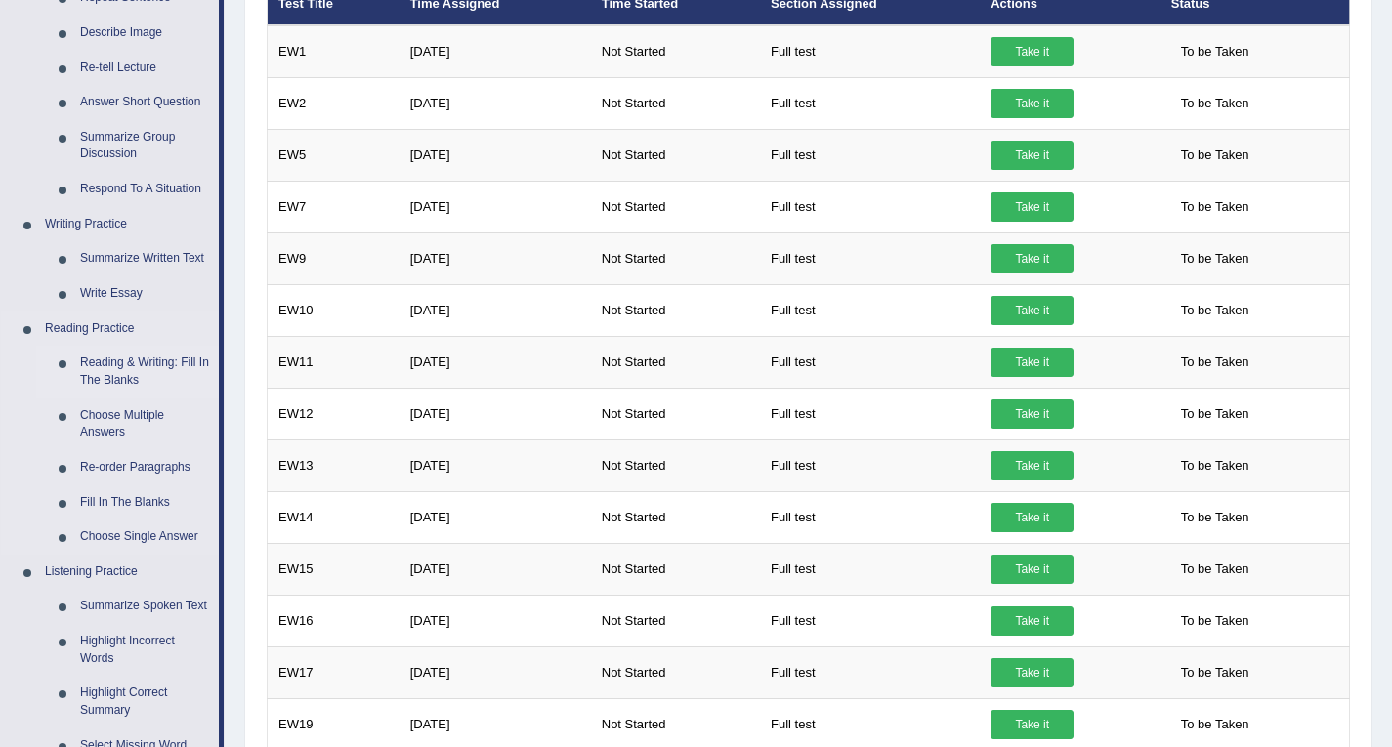
scroll to position [391, 0]
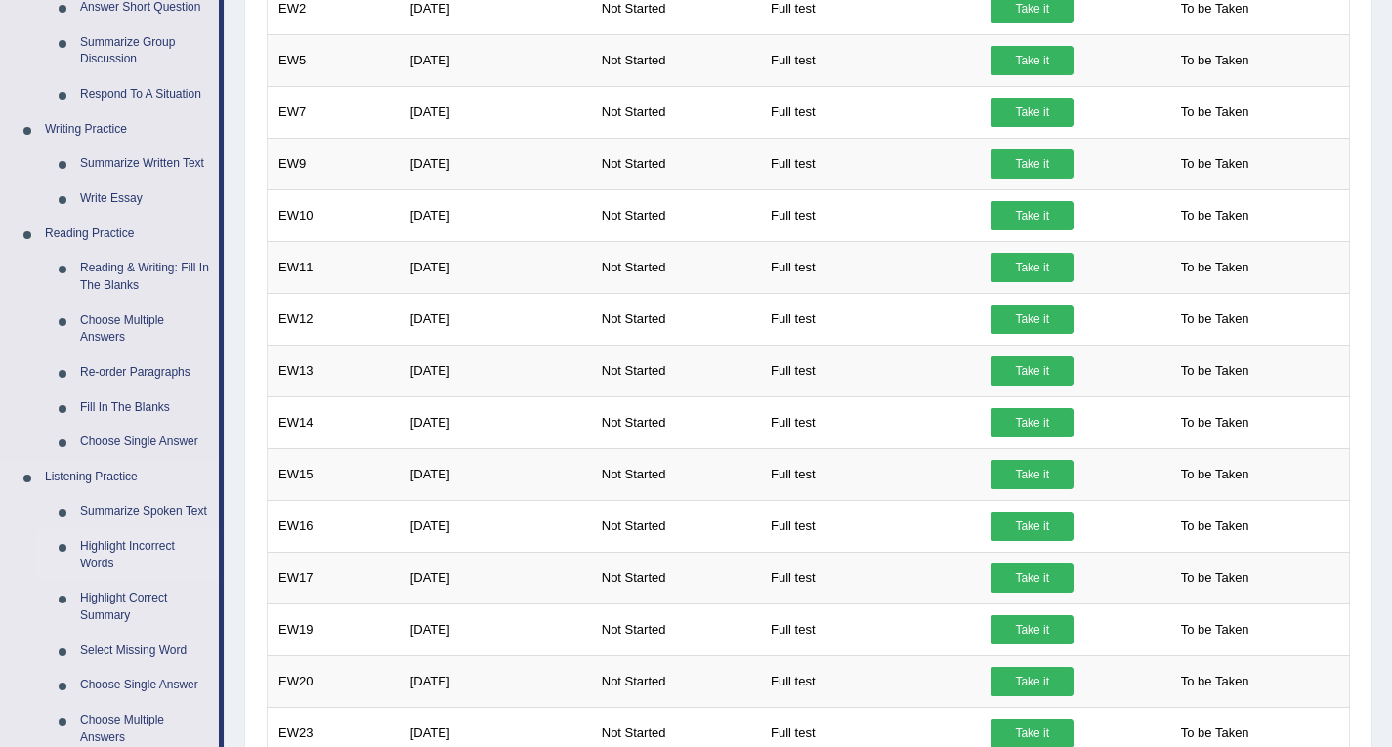
click at [119, 551] on link "Highlight Incorrect Words" at bounding box center [144, 555] width 147 height 52
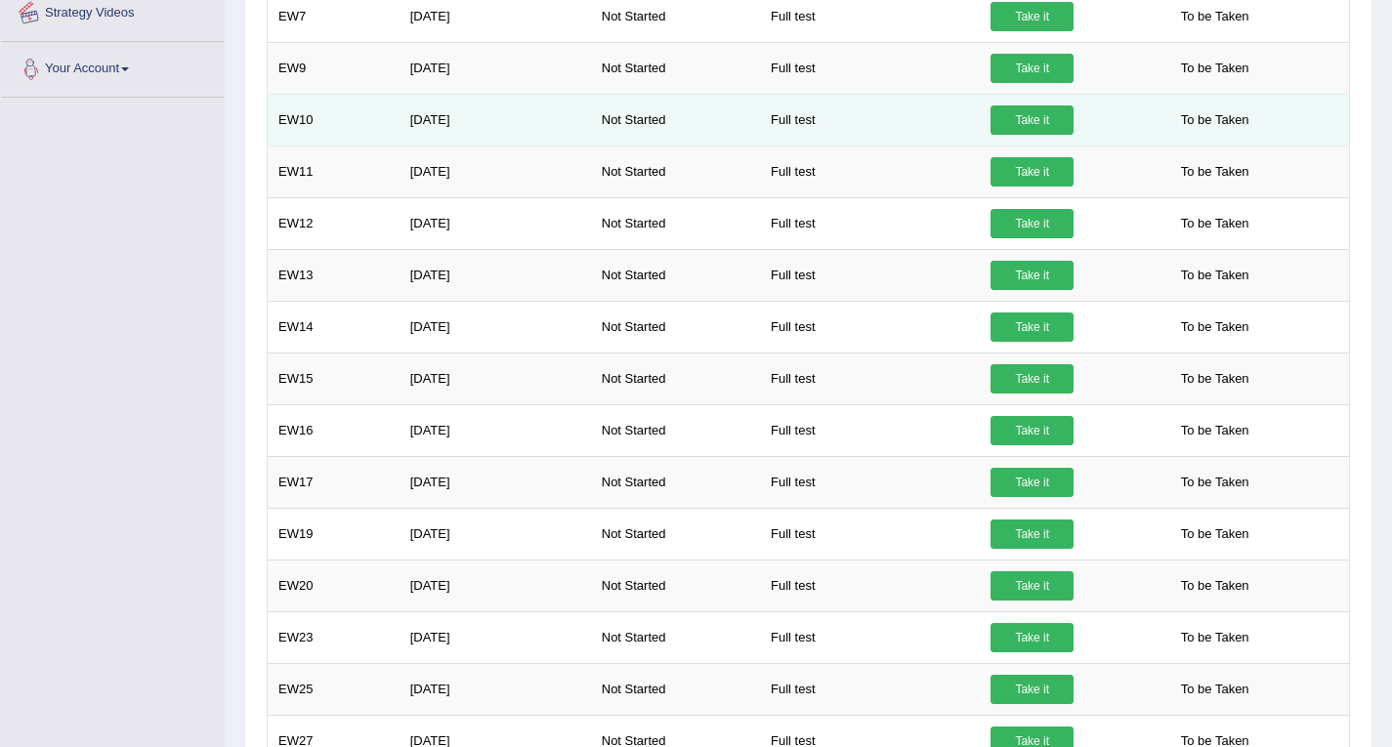
scroll to position [613, 0]
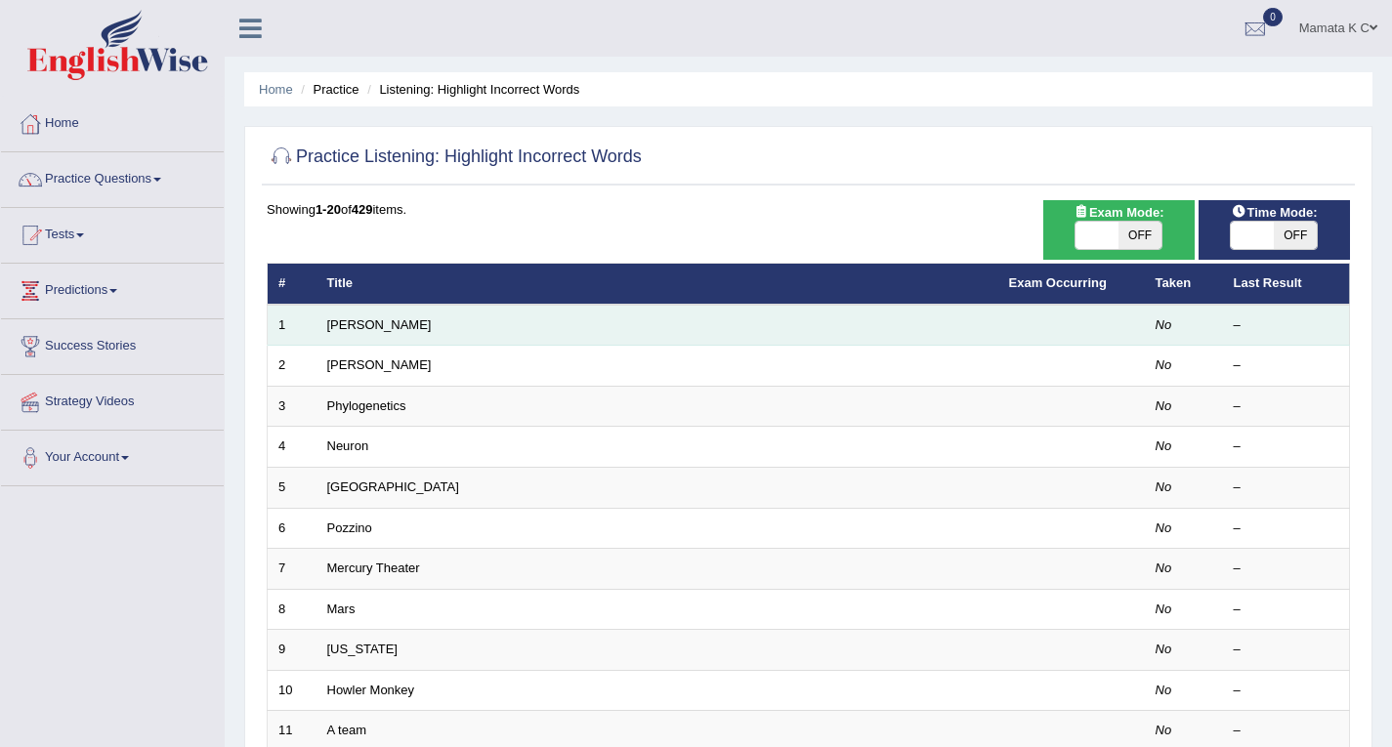
click at [678, 321] on td "[PERSON_NAME]" at bounding box center [657, 325] width 682 height 41
click at [349, 323] on link "[PERSON_NAME]" at bounding box center [379, 324] width 105 height 15
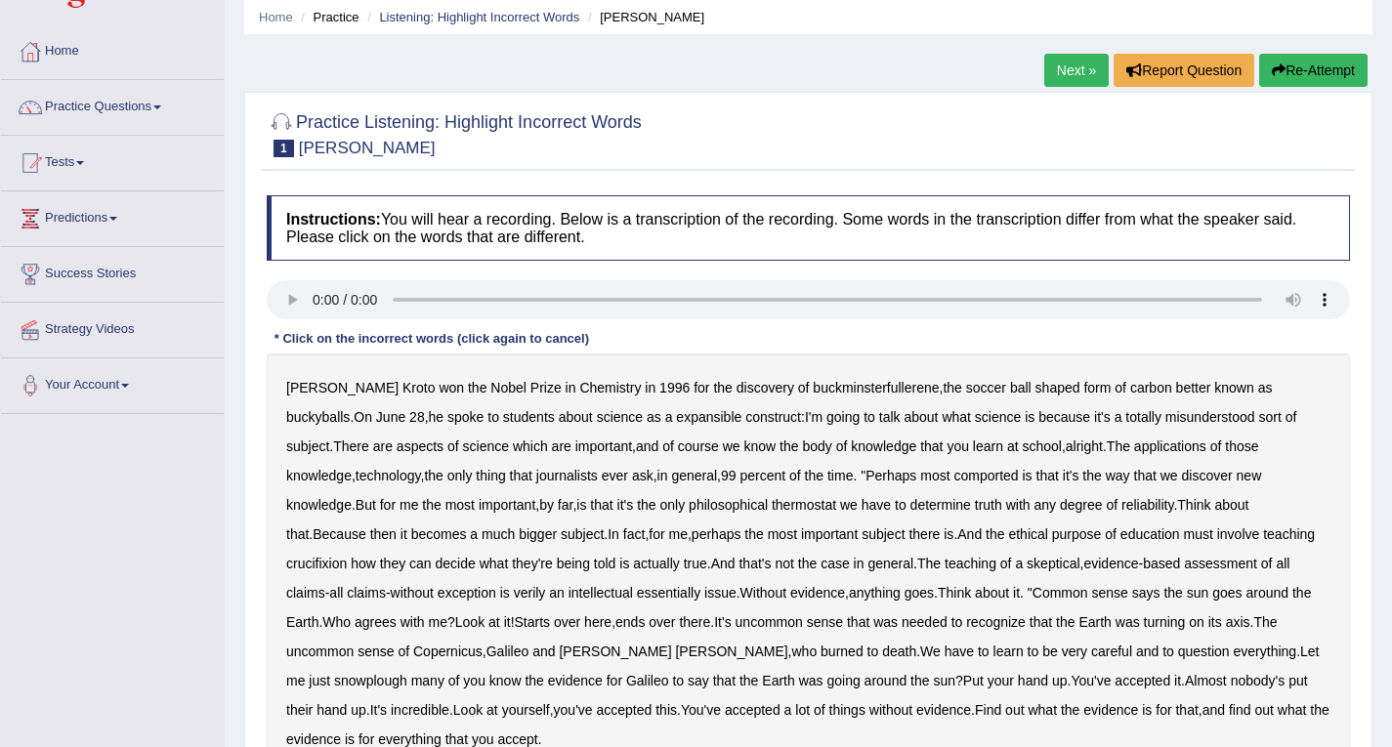
scroll to position [195, 0]
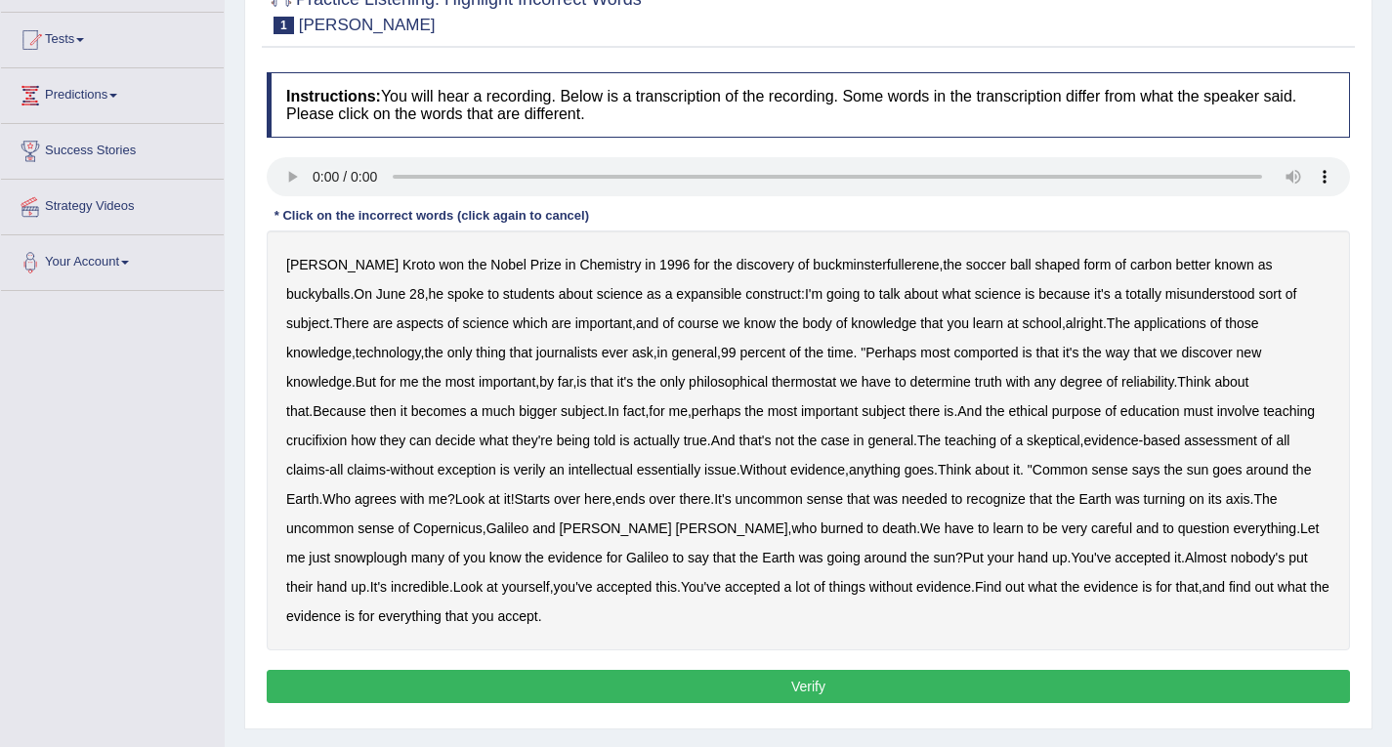
click at [676, 290] on b "expansible" at bounding box center [708, 294] width 65 height 16
click at [953, 346] on b "comported" at bounding box center [985, 353] width 64 height 16
click at [772, 385] on b "thermostat" at bounding box center [804, 382] width 64 height 16
click at [347, 433] on b "crucifixion" at bounding box center [316, 441] width 61 height 16
click at [514, 470] on b "verily" at bounding box center [530, 470] width 32 height 16
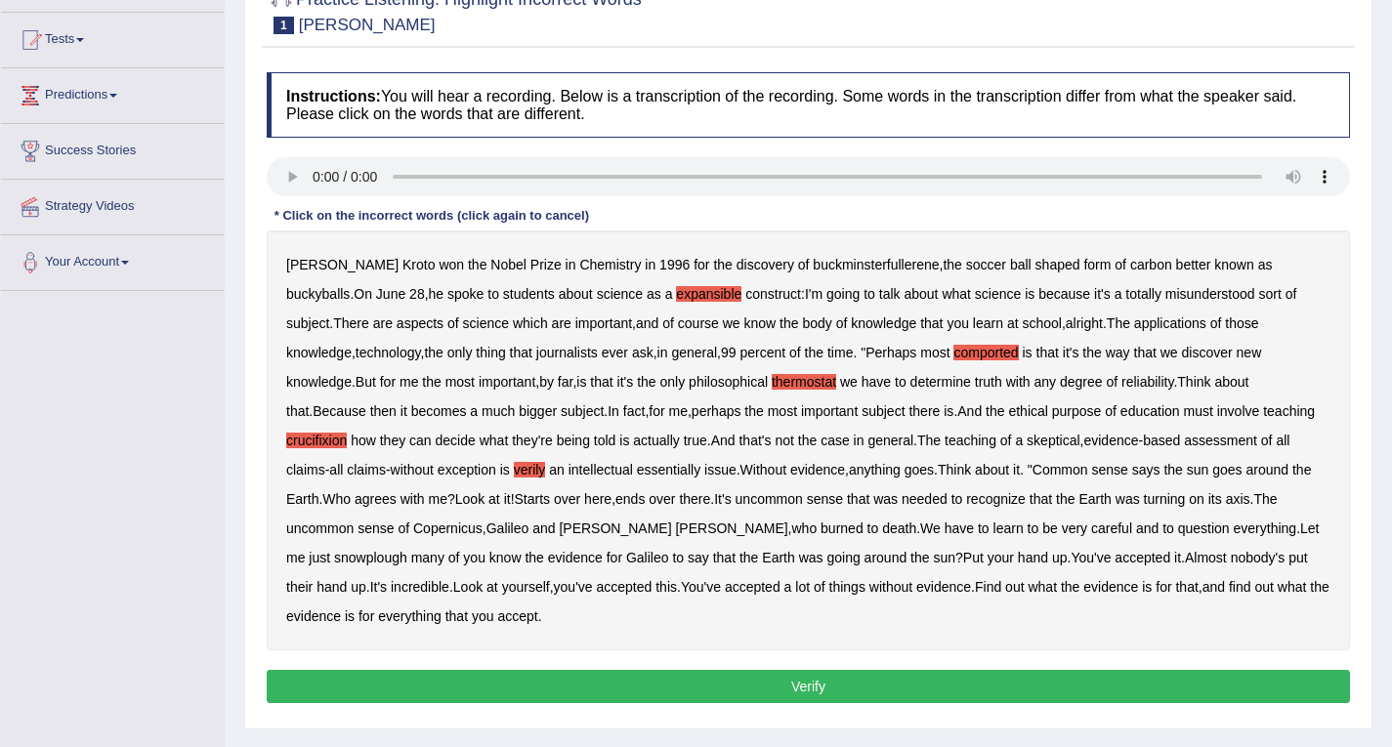
click at [637, 473] on b "essentially" at bounding box center [668, 470] width 63 height 16
click at [407, 550] on b "snowplough" at bounding box center [370, 558] width 73 height 16
click at [1039, 670] on button "Verify" at bounding box center [808, 686] width 1083 height 33
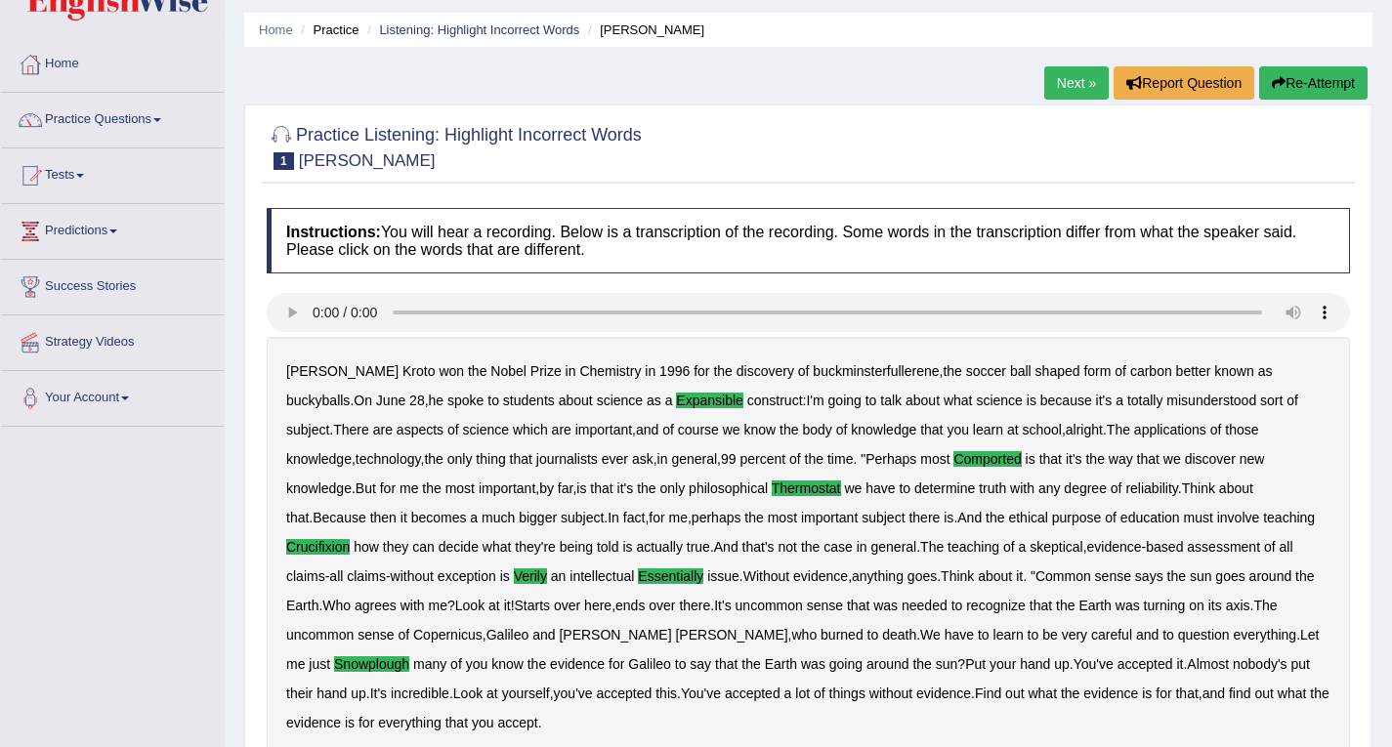
scroll to position [0, 0]
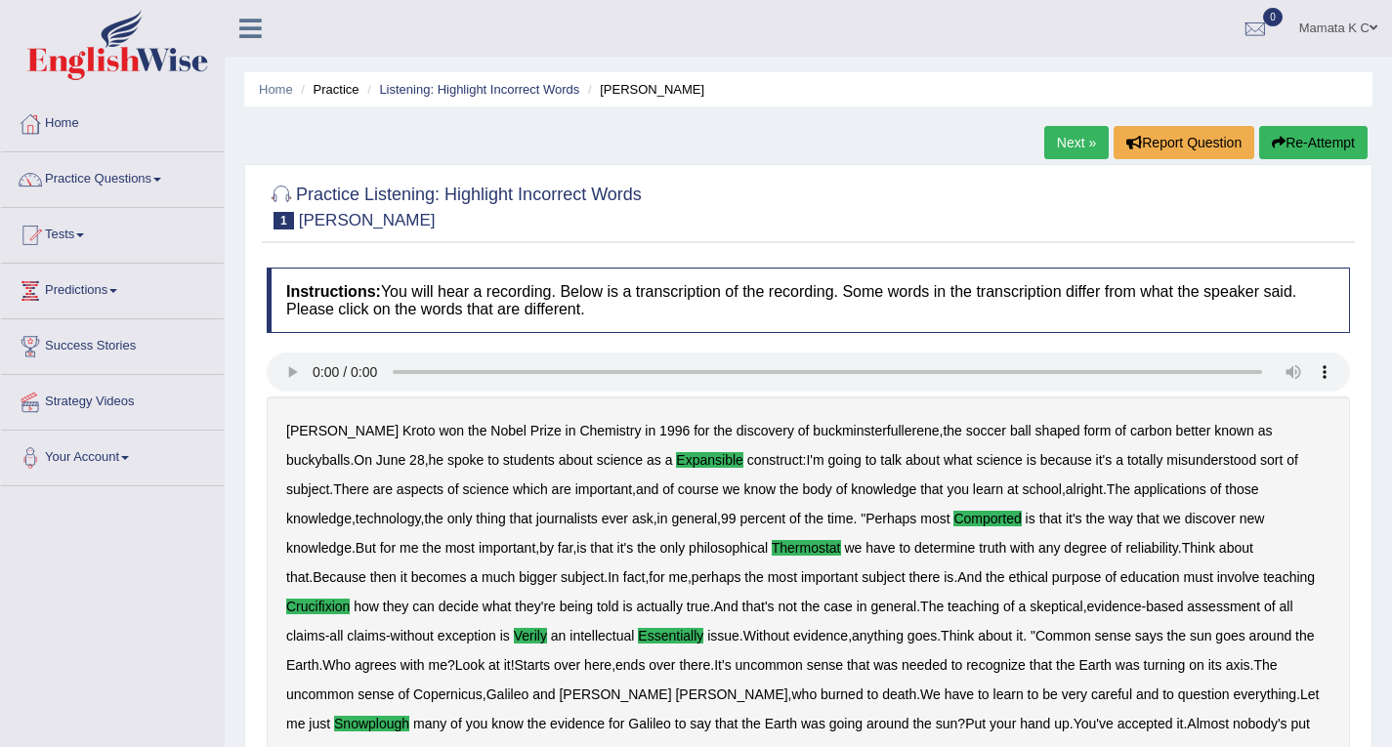
click at [1073, 145] on link "Next »" at bounding box center [1076, 142] width 64 height 33
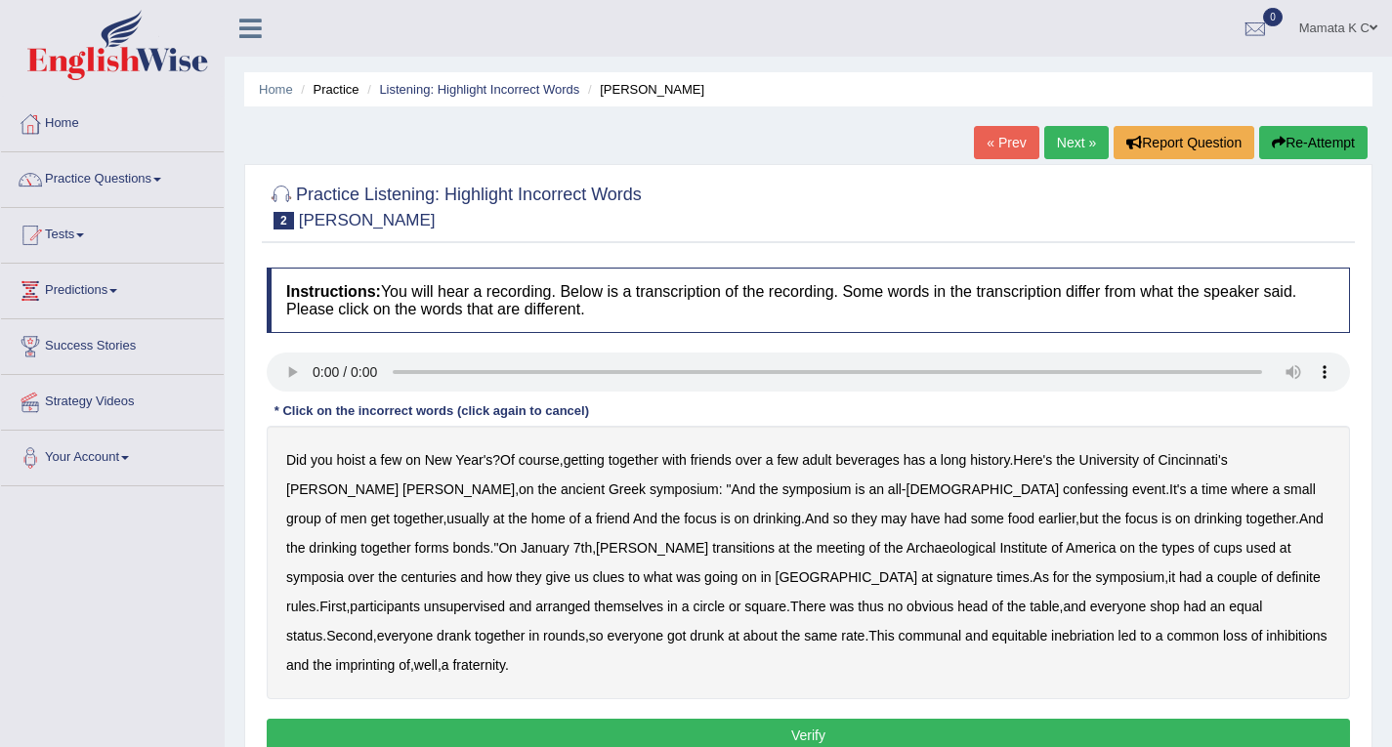
click at [1211, 462] on b "Cincinnati's" at bounding box center [1191, 460] width 69 height 16
click at [1063, 489] on b "confessing" at bounding box center [1095, 490] width 65 height 16
click at [712, 549] on b "transitions" at bounding box center [743, 548] width 63 height 16
click at [937, 579] on b "signature" at bounding box center [965, 577] width 57 height 16
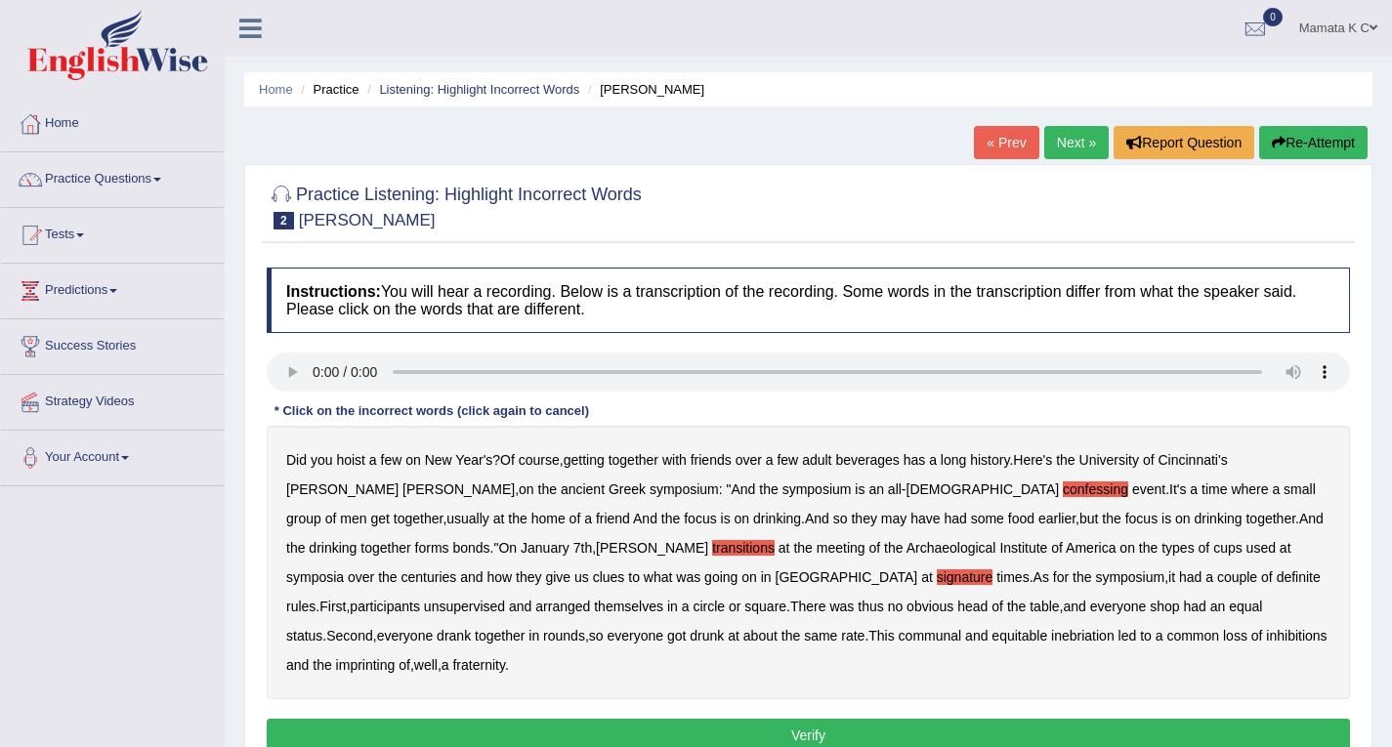
click at [505, 599] on b "unsupervised" at bounding box center [464, 607] width 81 height 16
click at [858, 608] on b "thus" at bounding box center [870, 607] width 25 height 16
click at [396, 657] on b "imprinting" at bounding box center [366, 665] width 60 height 16
click at [857, 719] on button "Verify" at bounding box center [808, 735] width 1083 height 33
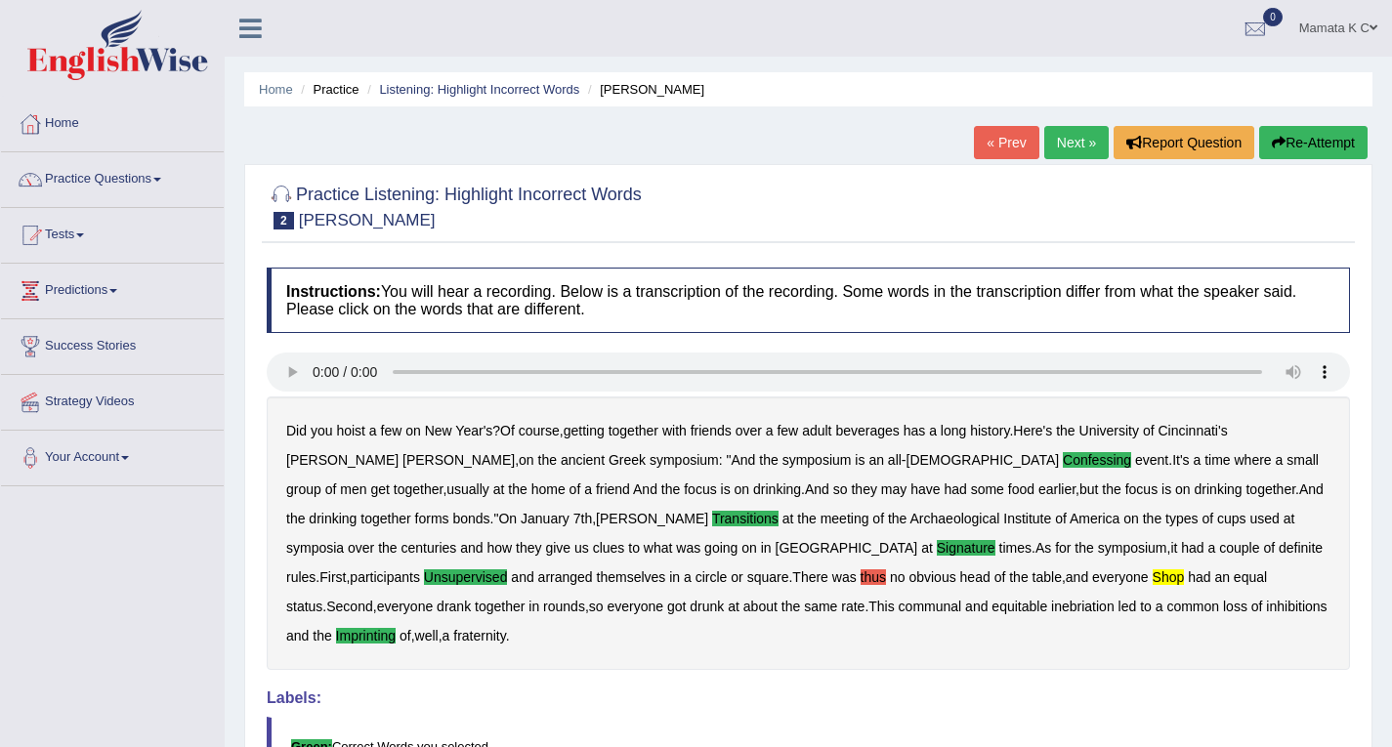
click at [1053, 131] on link "Next »" at bounding box center [1076, 142] width 64 height 33
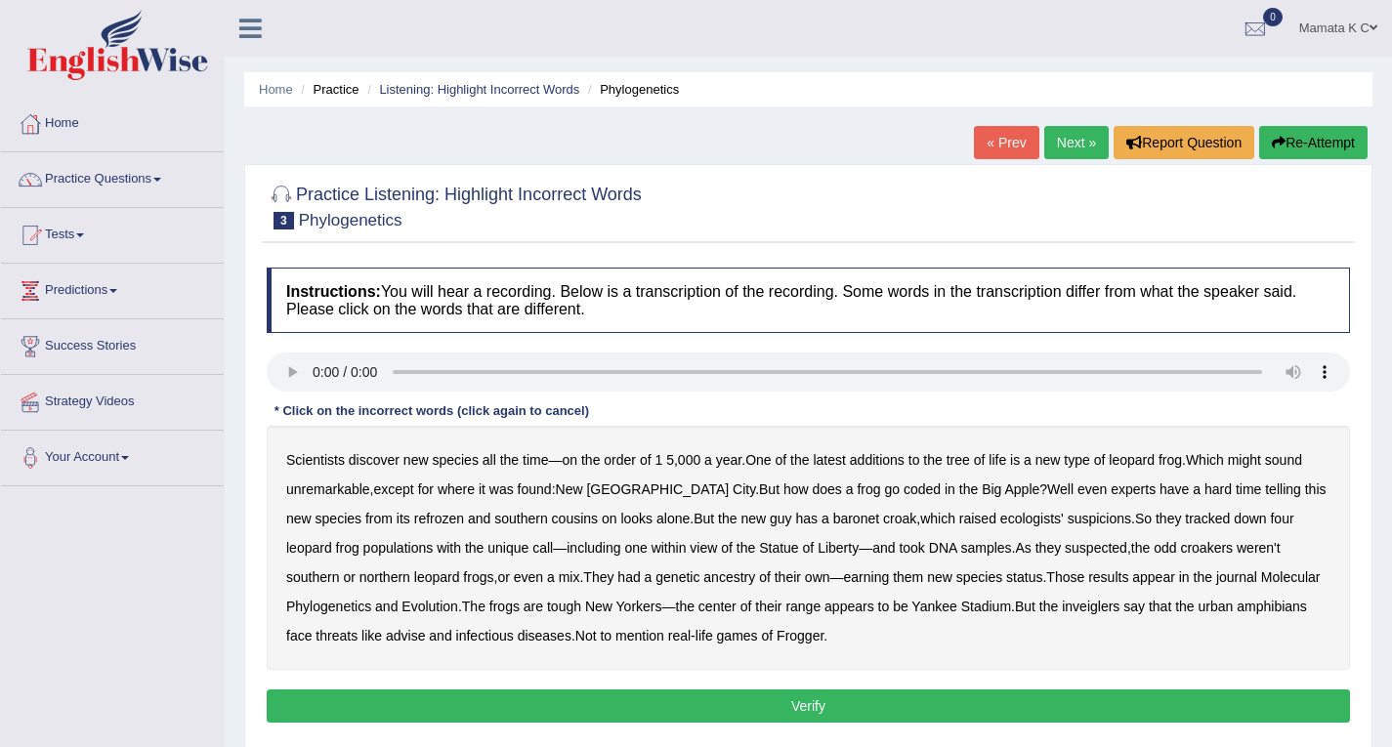
click at [904, 489] on b "coded" at bounding box center [922, 490] width 37 height 16
click at [414, 522] on b "refrozen" at bounding box center [439, 519] width 50 height 16
click at [833, 518] on b "baronet" at bounding box center [856, 519] width 46 height 16
click at [1091, 609] on b "inveiglers" at bounding box center [1091, 607] width 58 height 16
click at [403, 635] on b "advise" at bounding box center [405, 636] width 39 height 16
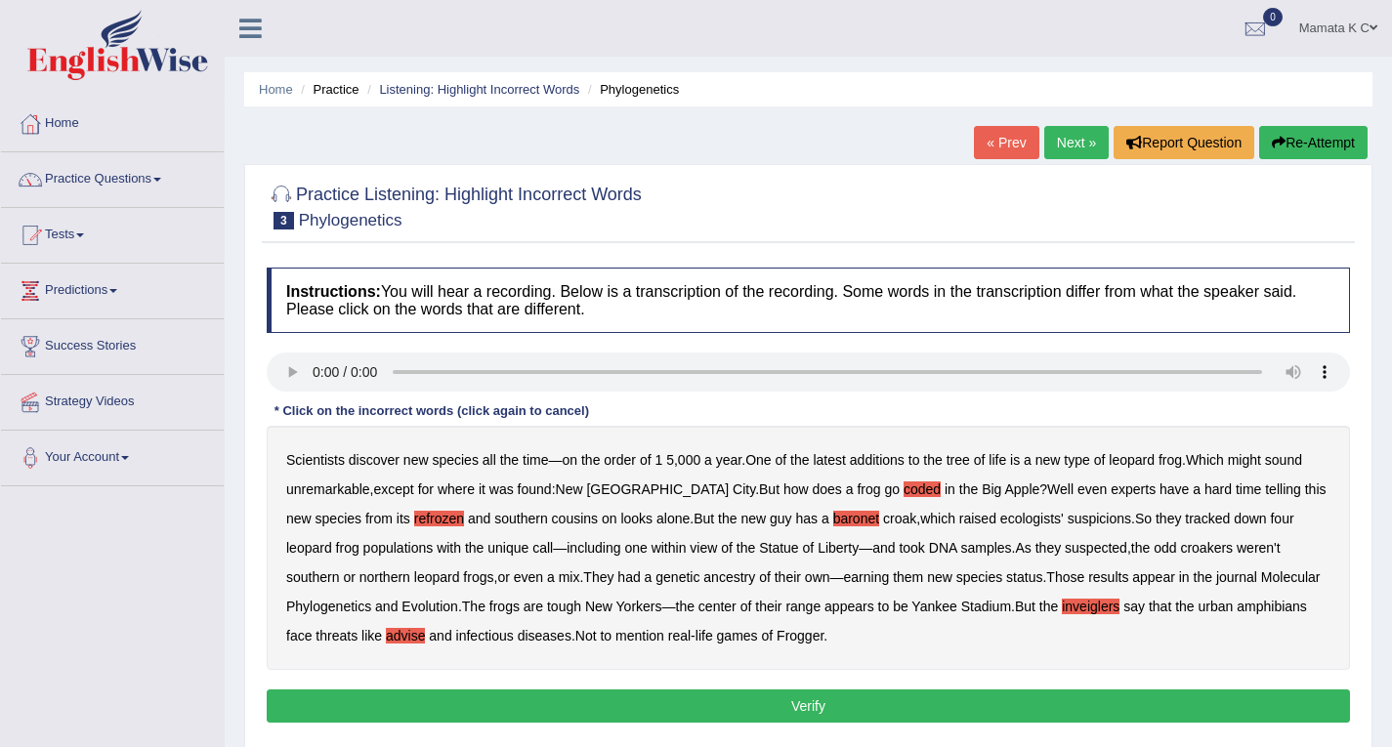
click at [776, 699] on button "Verify" at bounding box center [808, 706] width 1083 height 33
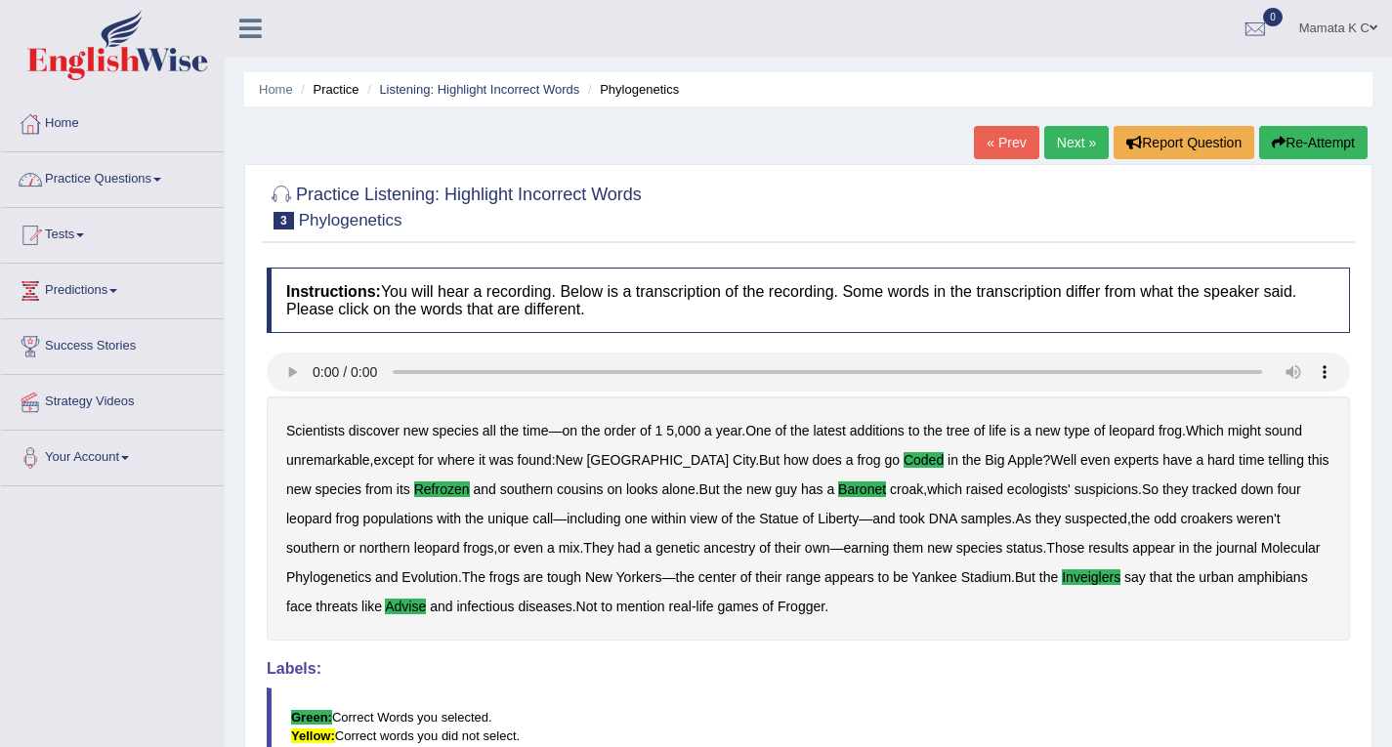
click at [112, 171] on link "Practice Questions" at bounding box center [112, 176] width 223 height 49
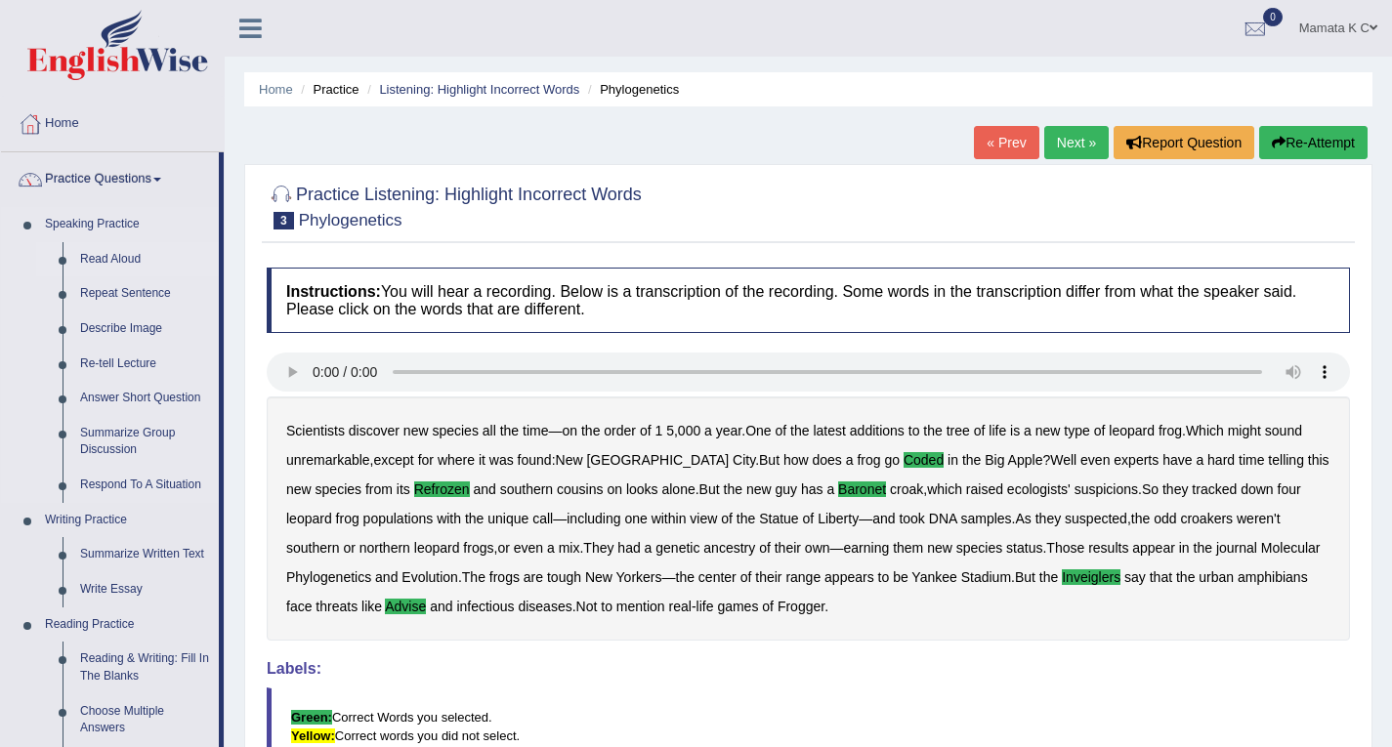
click at [123, 259] on link "Read Aloud" at bounding box center [144, 259] width 147 height 35
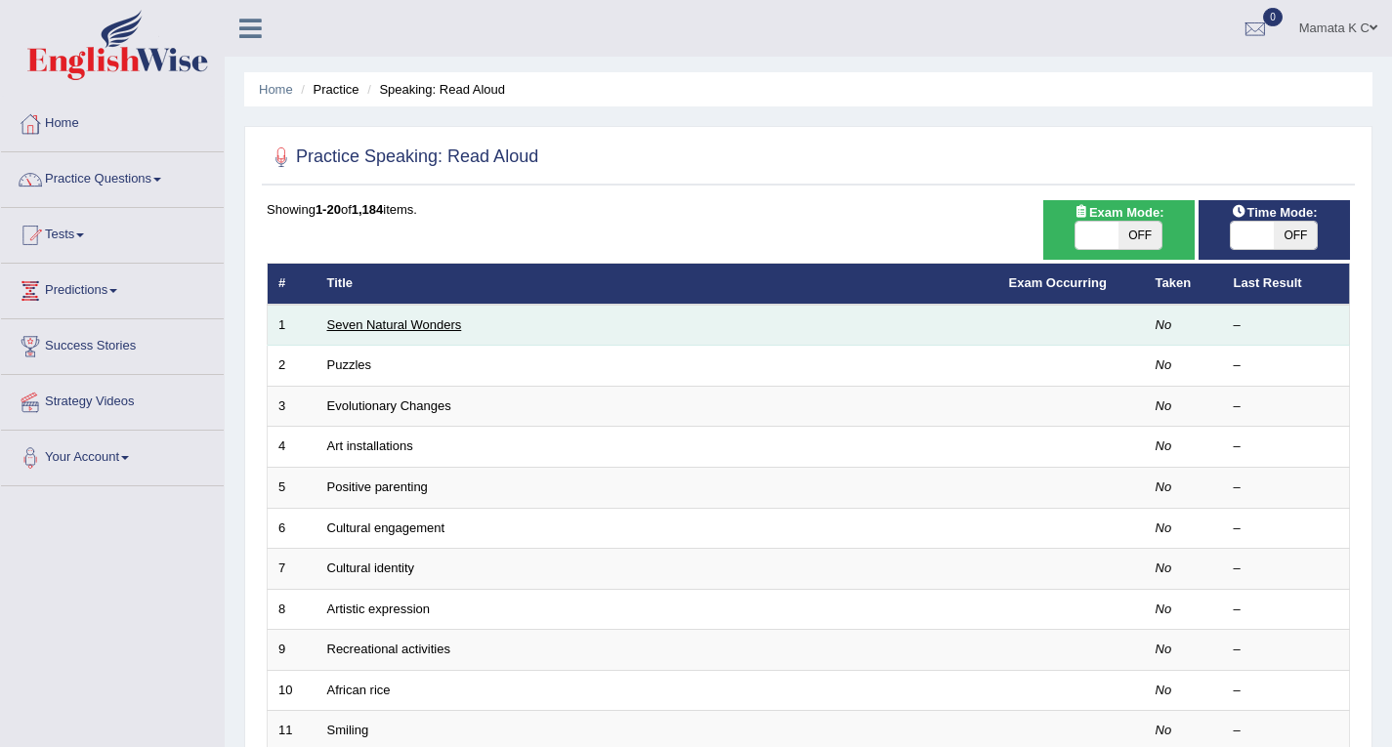
click at [417, 328] on link "Seven Natural Wonders" at bounding box center [394, 324] width 135 height 15
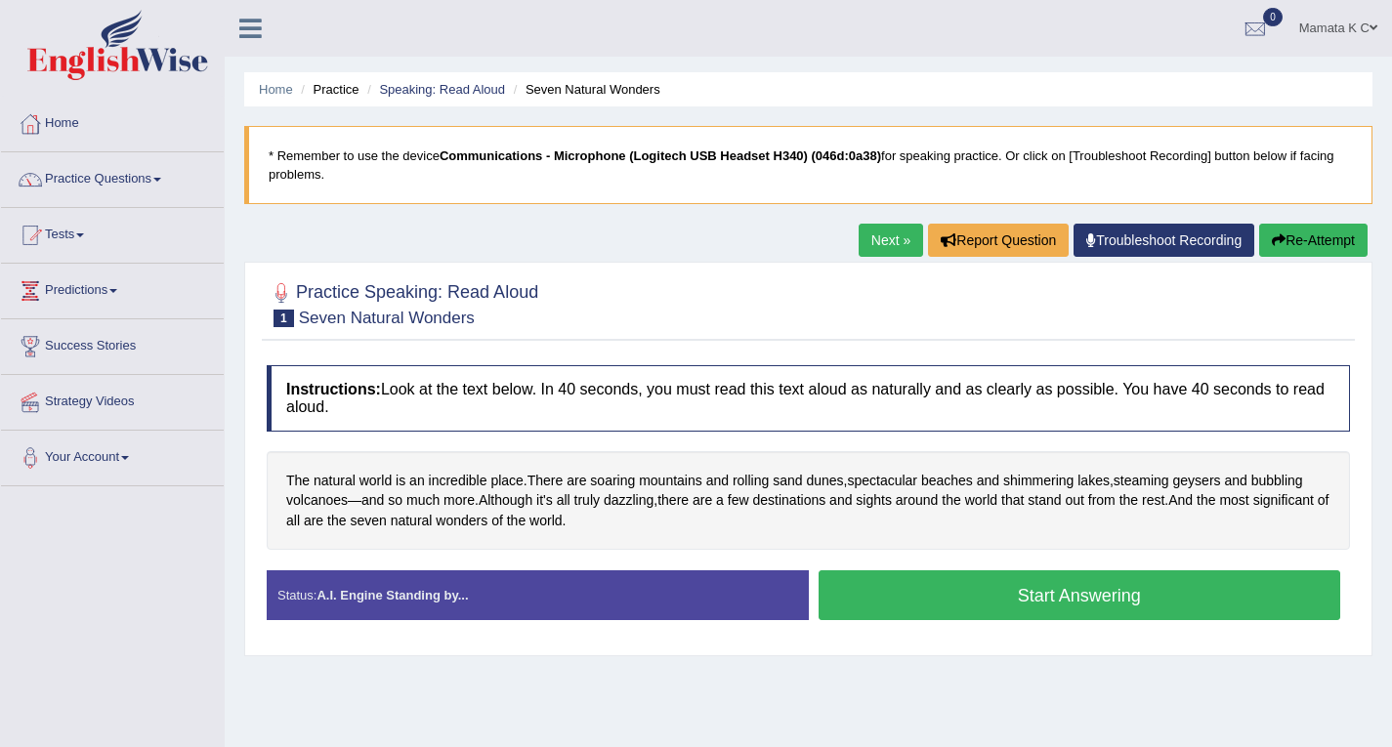
click at [1113, 594] on button "Start Answering" at bounding box center [1080, 595] width 523 height 50
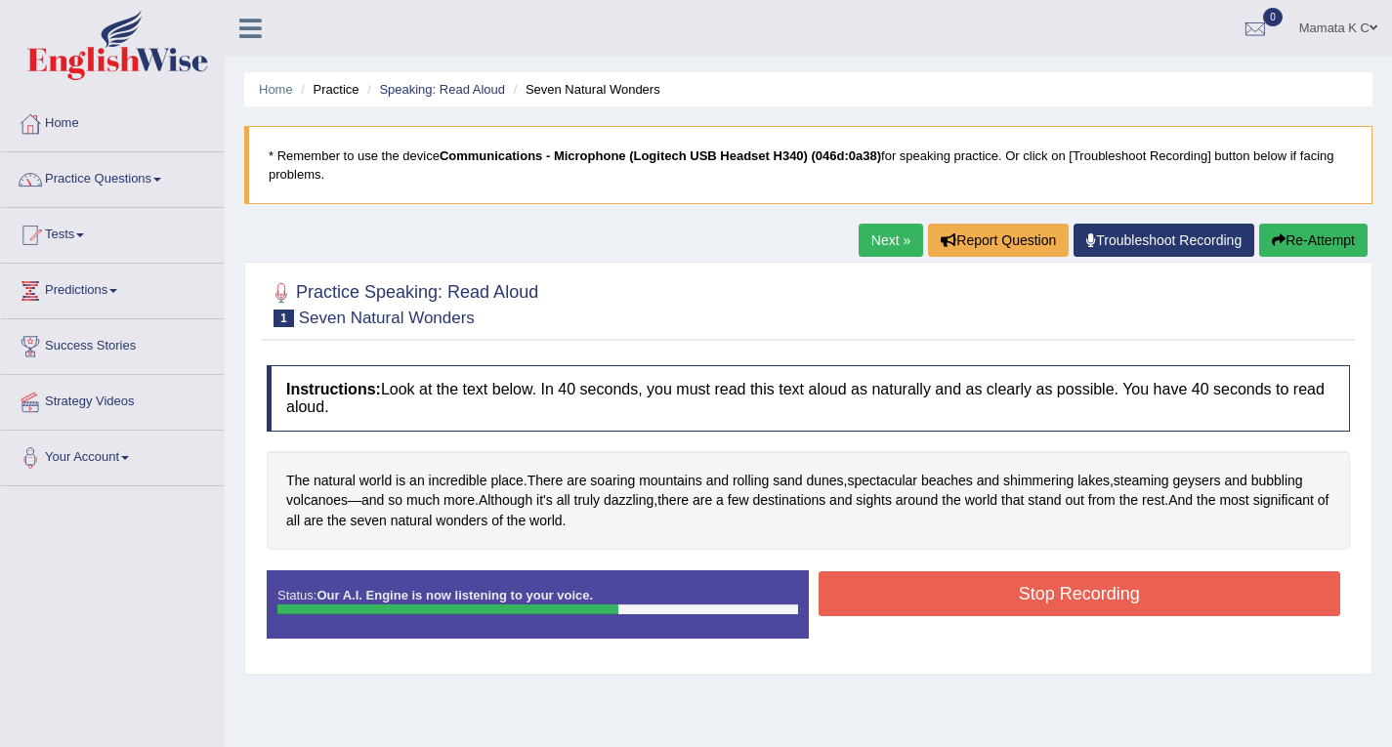
click at [992, 597] on button "Stop Recording" at bounding box center [1080, 593] width 523 height 45
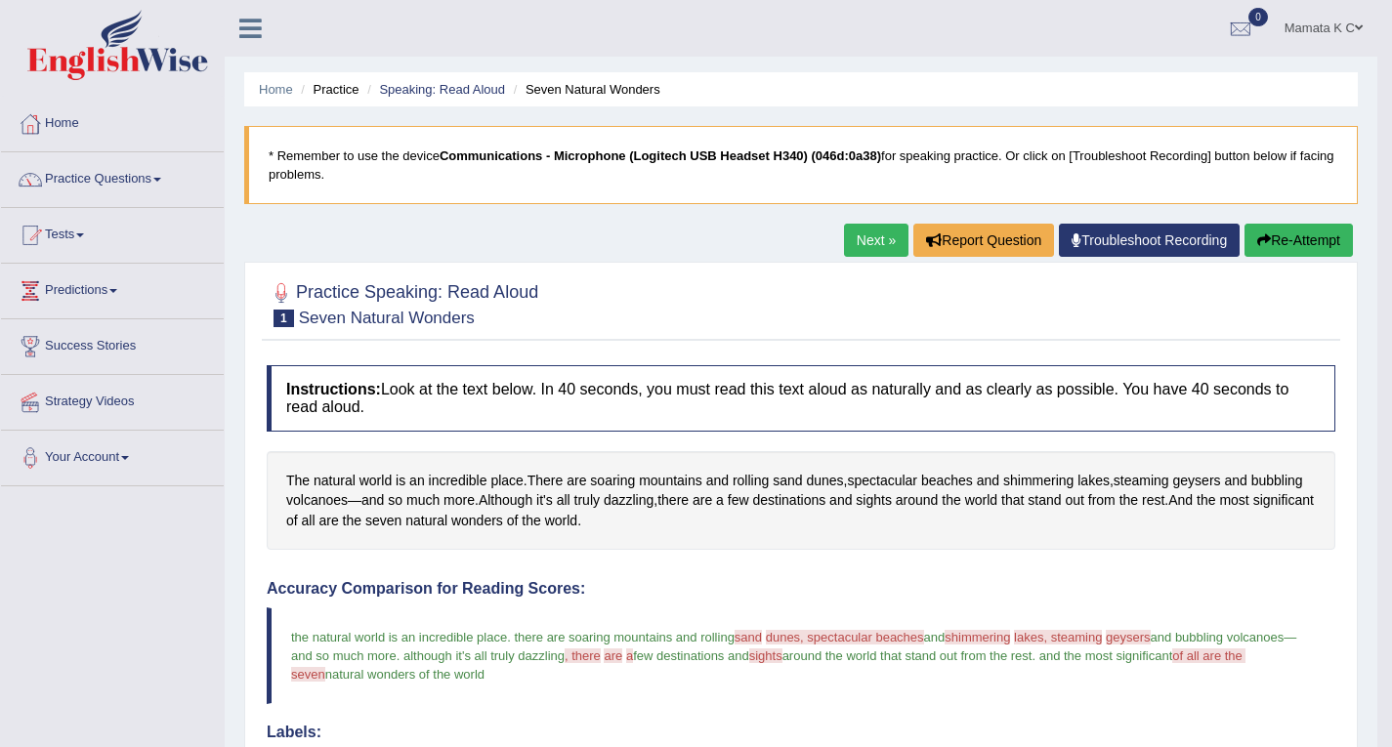
click at [862, 245] on link "Next »" at bounding box center [876, 240] width 64 height 33
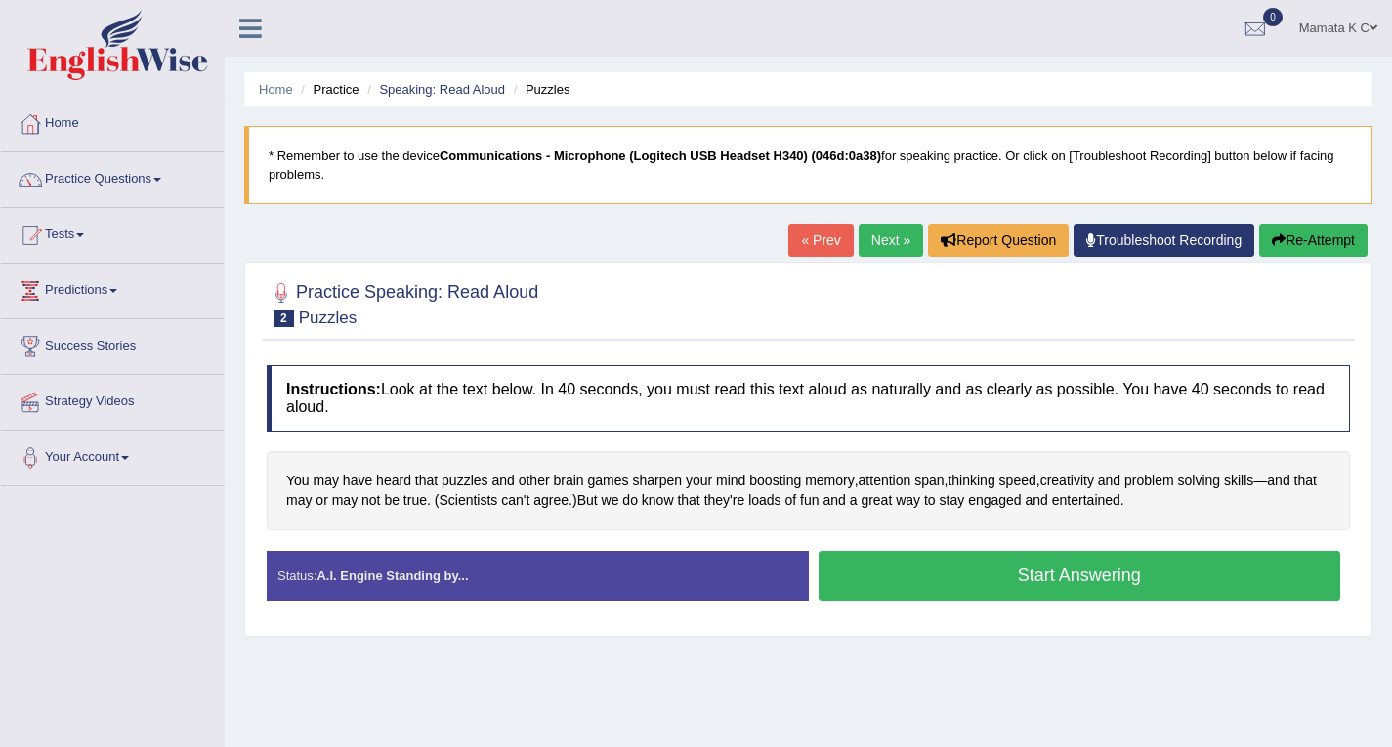
click at [1033, 570] on button "Start Answering" at bounding box center [1080, 576] width 523 height 50
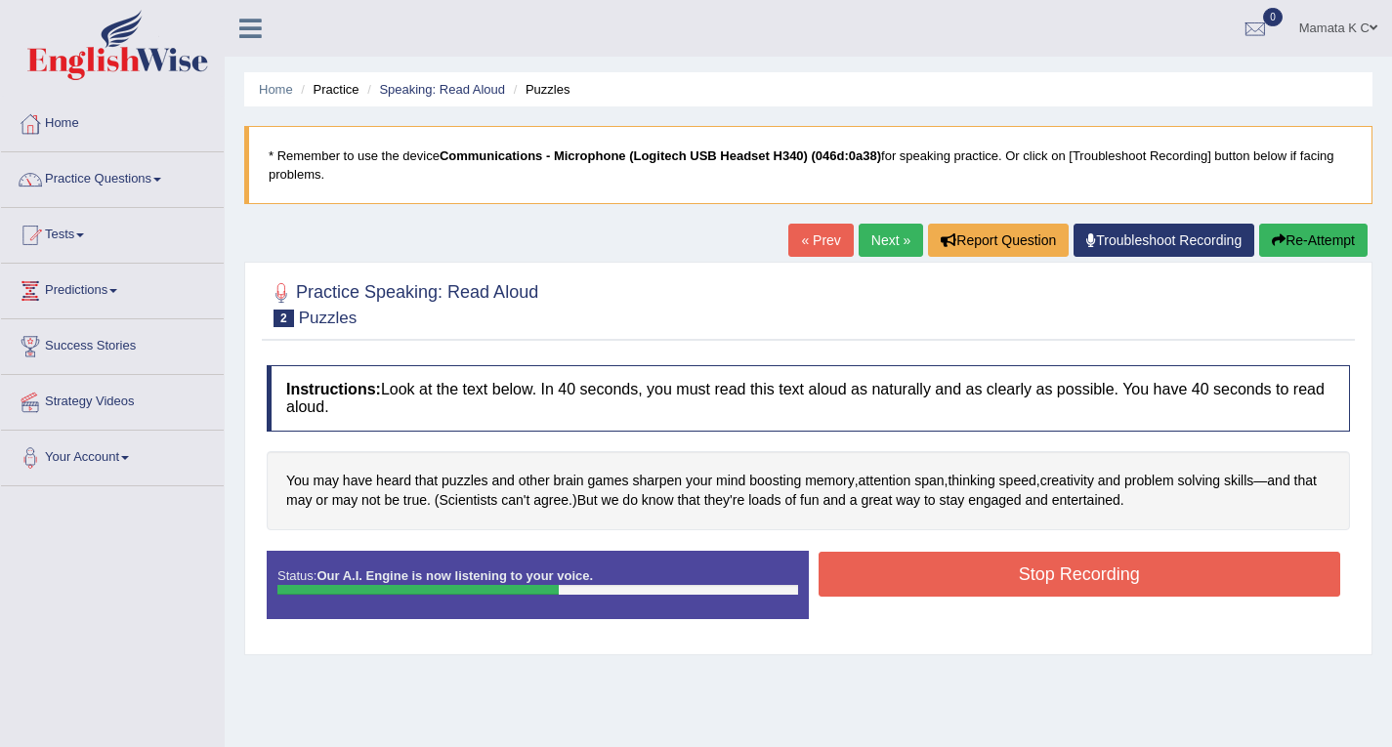
click at [953, 566] on button "Stop Recording" at bounding box center [1080, 574] width 523 height 45
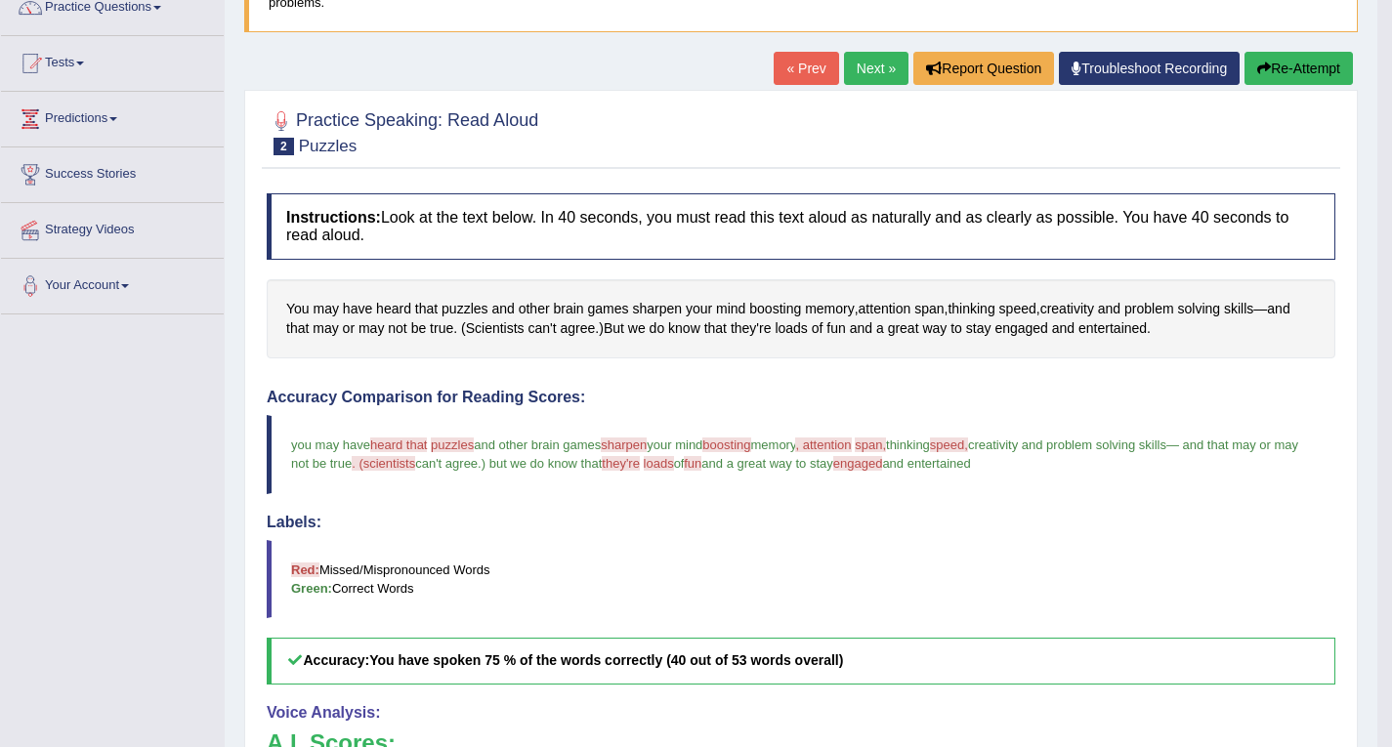
scroll to position [78, 0]
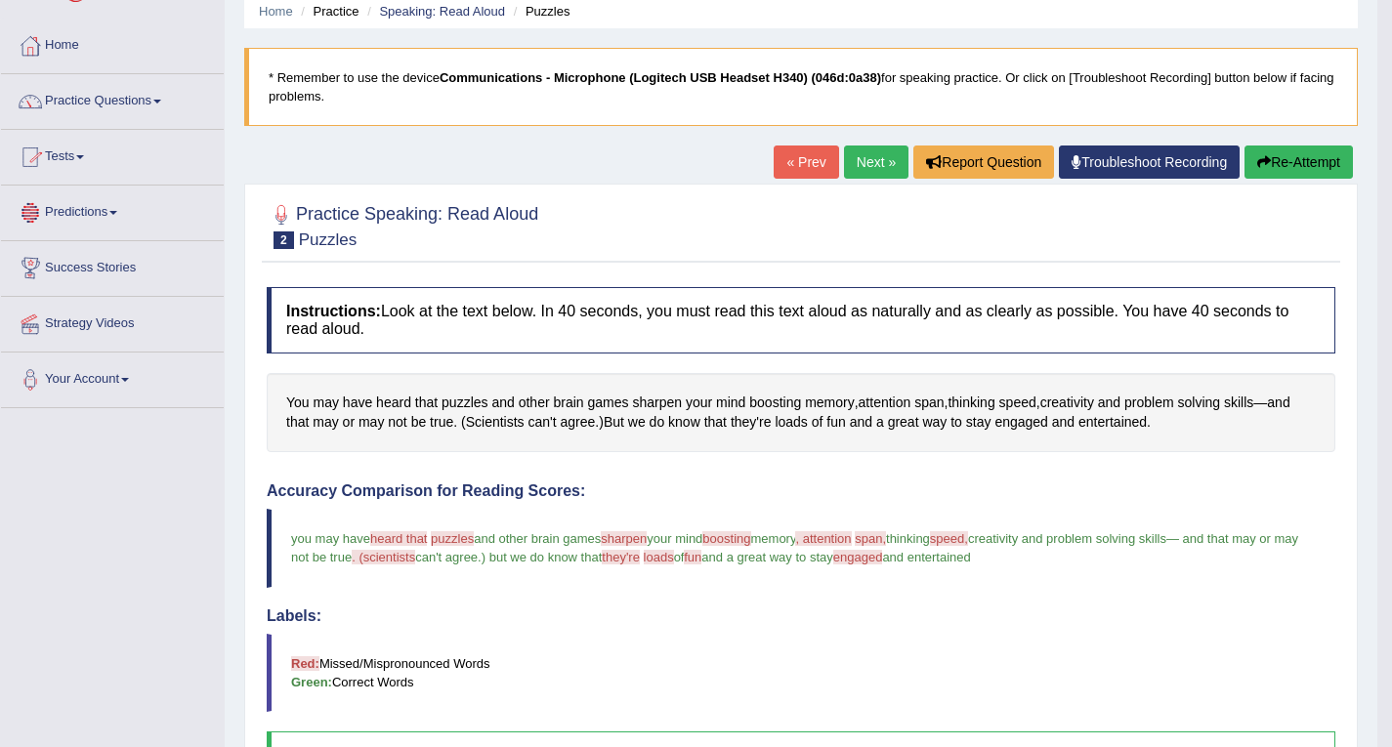
click at [109, 257] on link "Success Stories" at bounding box center [112, 265] width 223 height 49
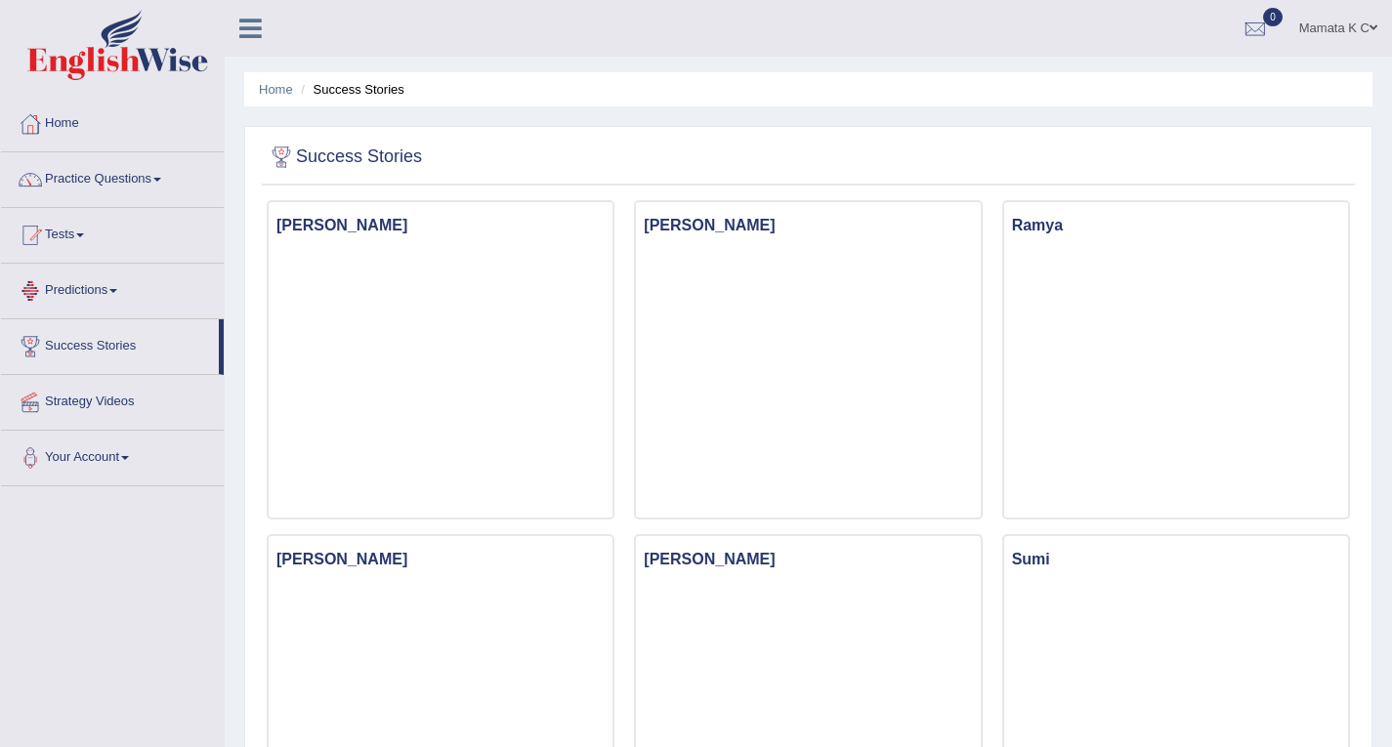
click at [100, 243] on link "Tests" at bounding box center [112, 232] width 223 height 49
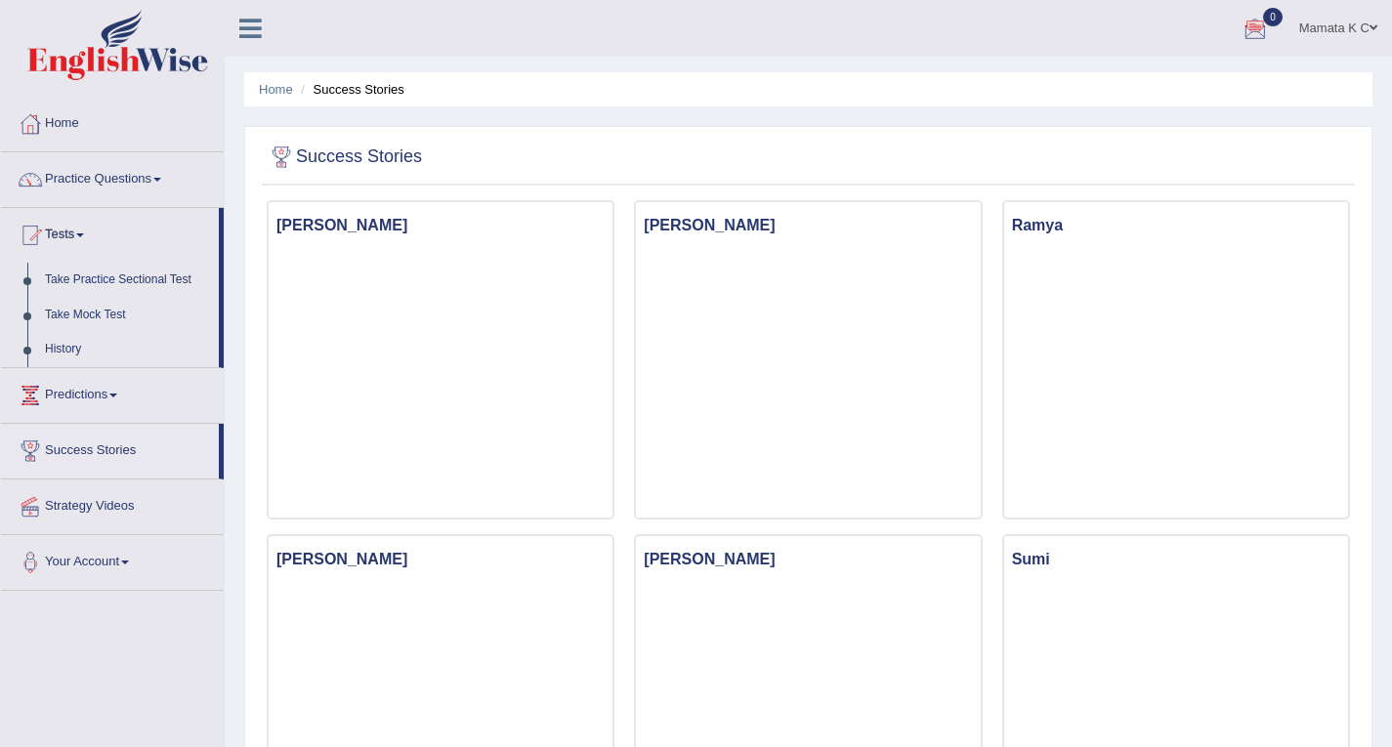
click at [1327, 23] on link "Mamata K C" at bounding box center [1337, 25] width 107 height 51
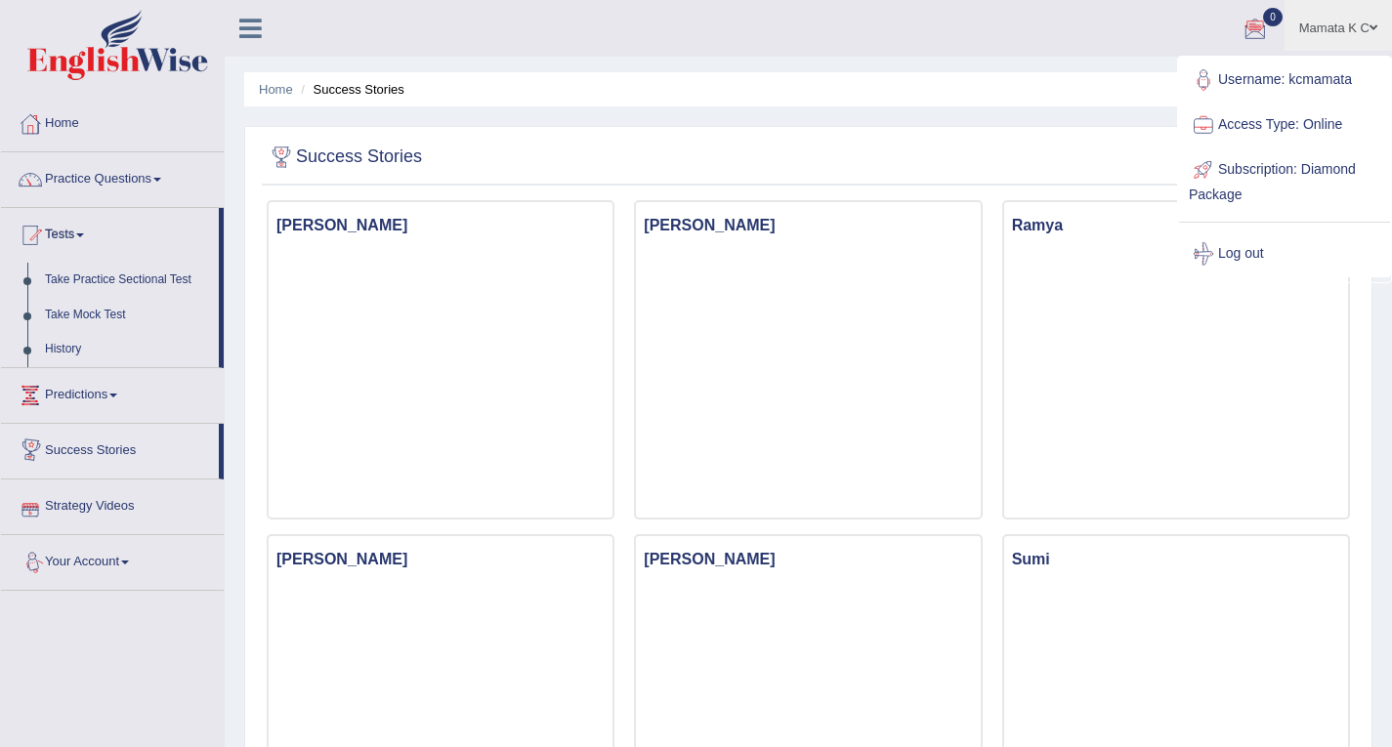
click at [132, 565] on link "Your Account" at bounding box center [112, 559] width 223 height 49
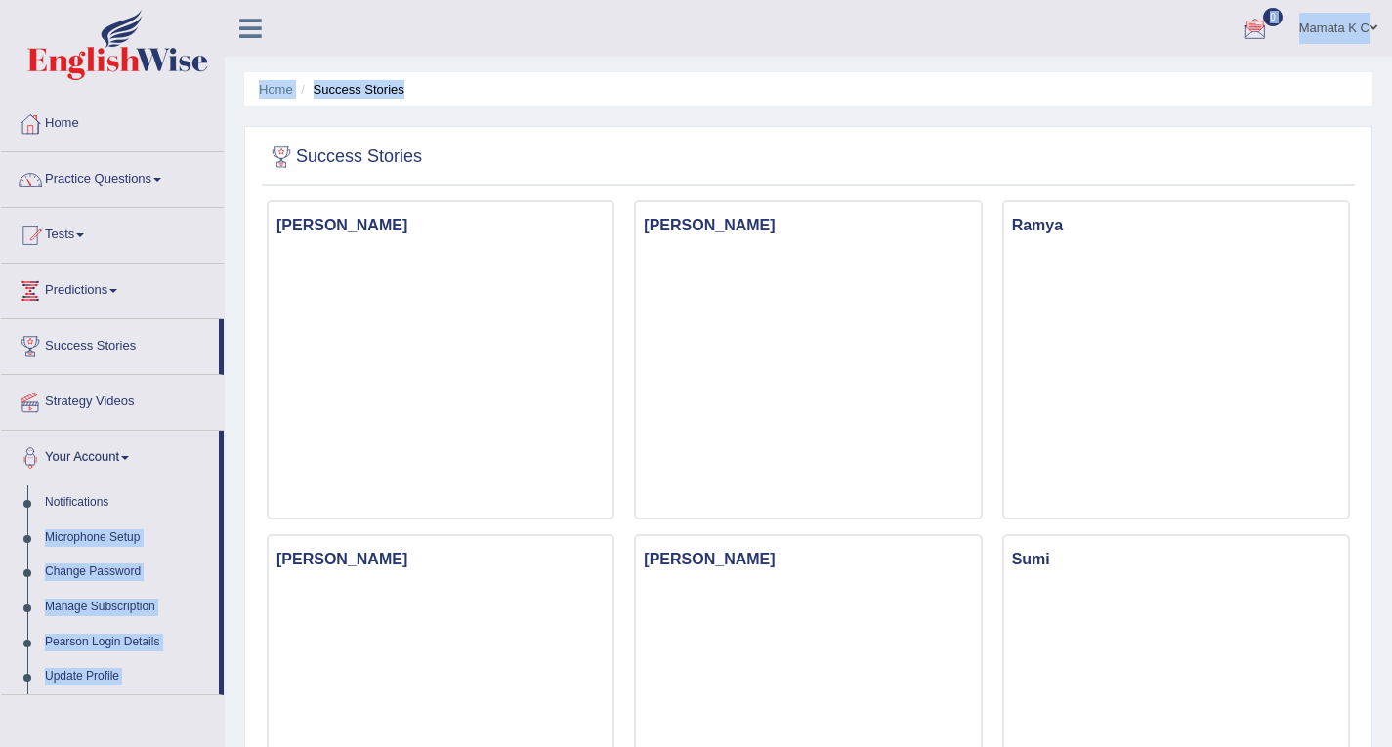
drag, startPoint x: 223, startPoint y: 510, endPoint x: 229, endPoint y: 550, distance: 40.5
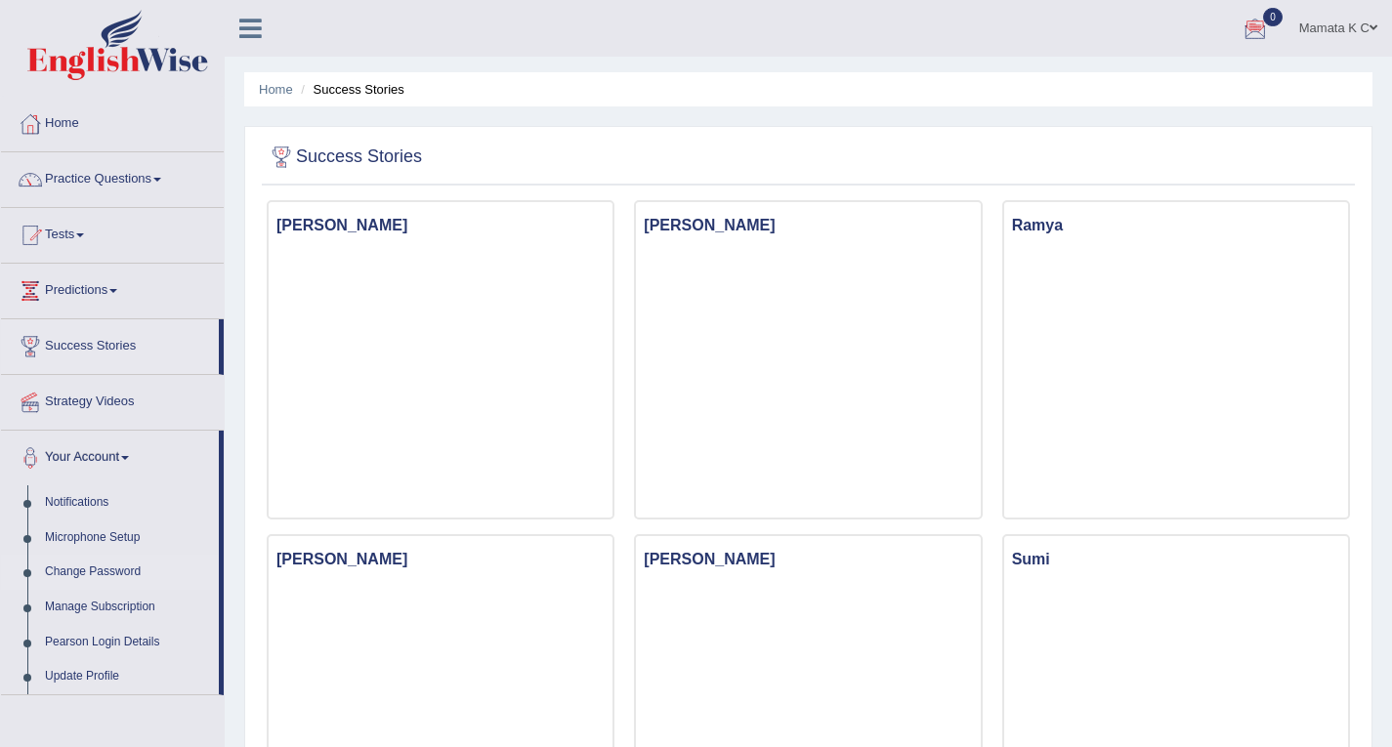
click at [111, 573] on link "Change Password" at bounding box center [127, 572] width 183 height 35
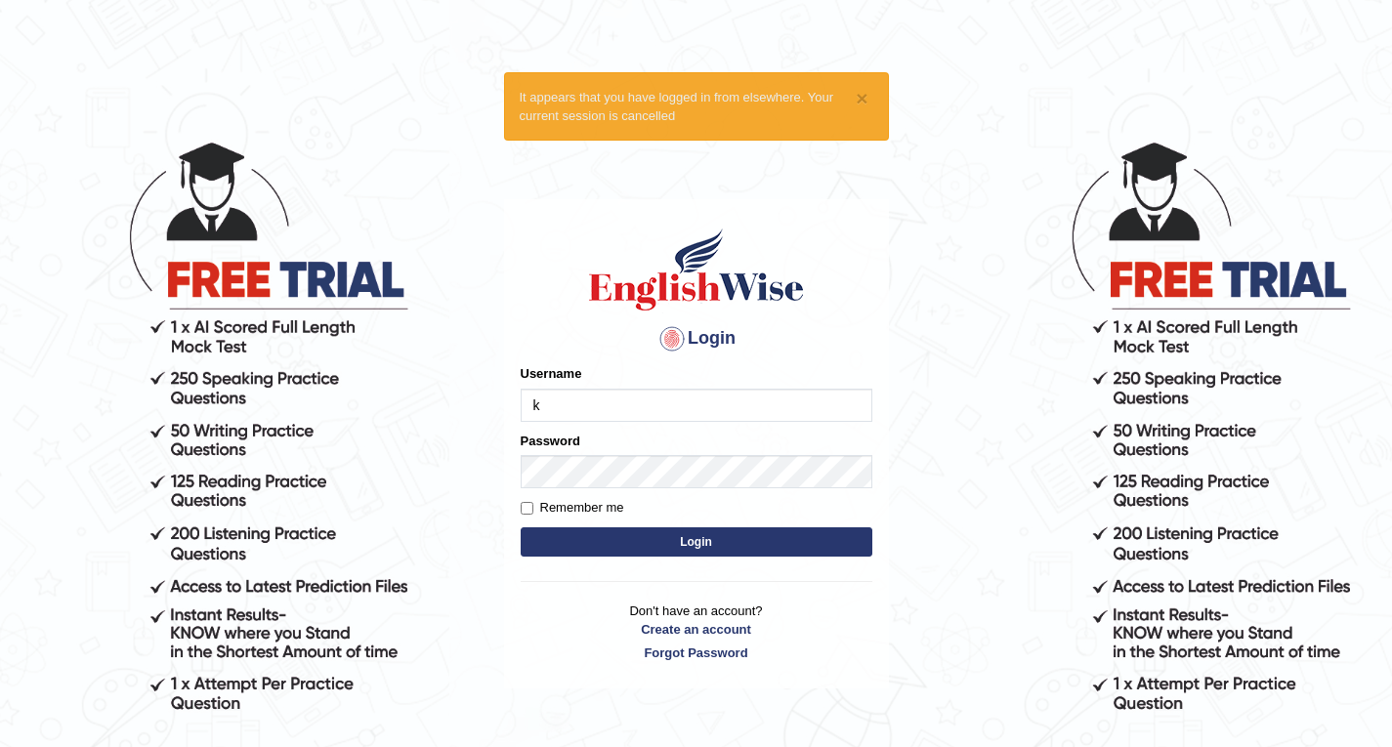
type input "kc"
